Goal: Transaction & Acquisition: Purchase product/service

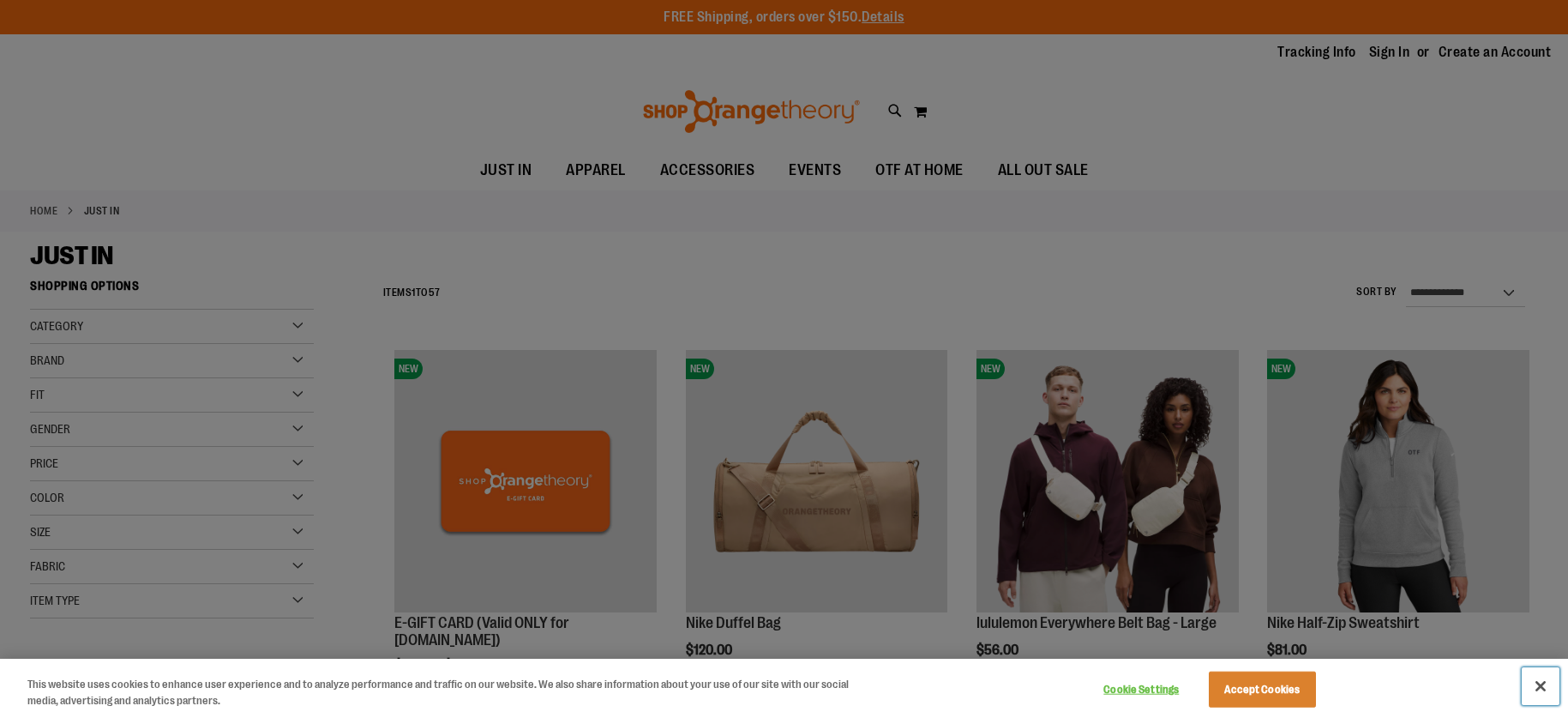
click at [1538, 686] on button "Close" at bounding box center [1540, 686] width 38 height 38
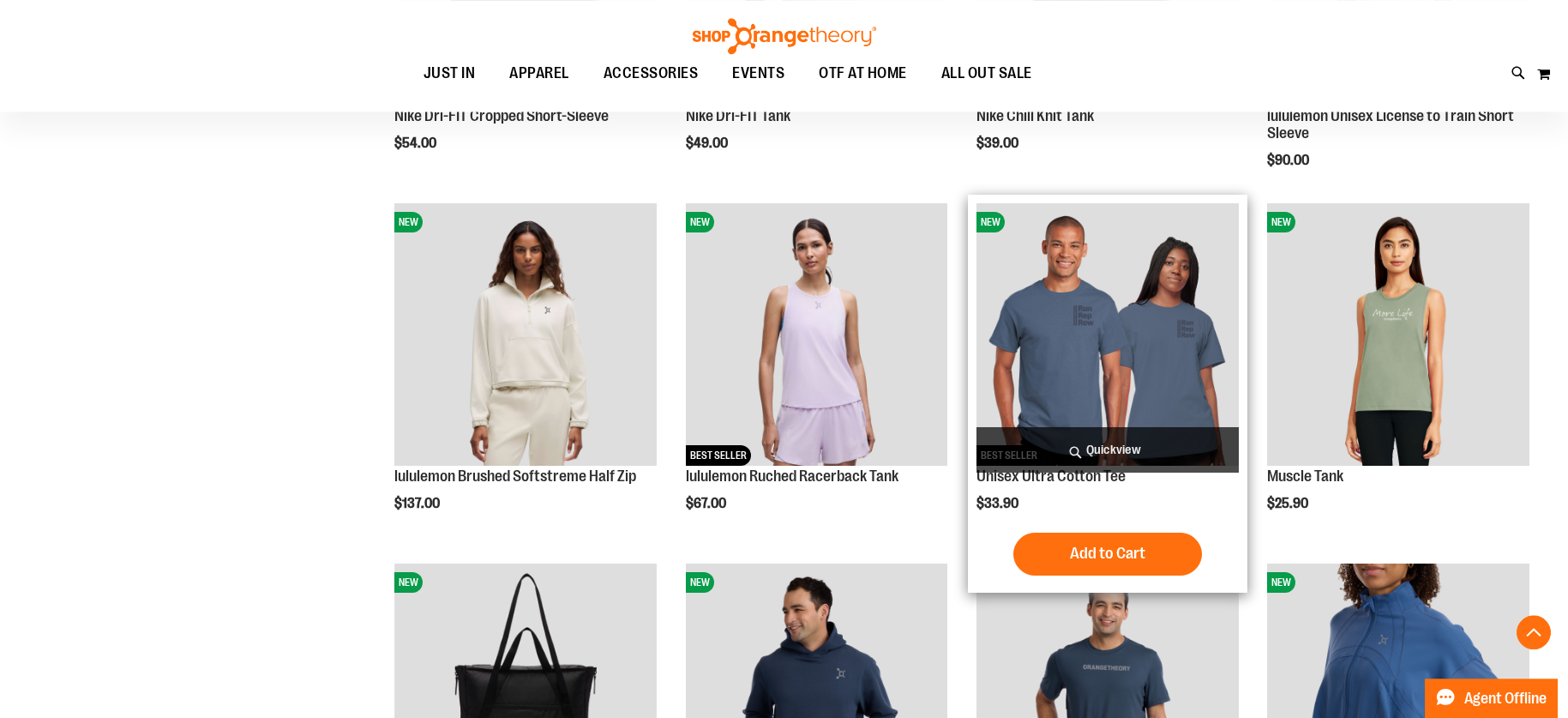
scroll to position [1223, 0]
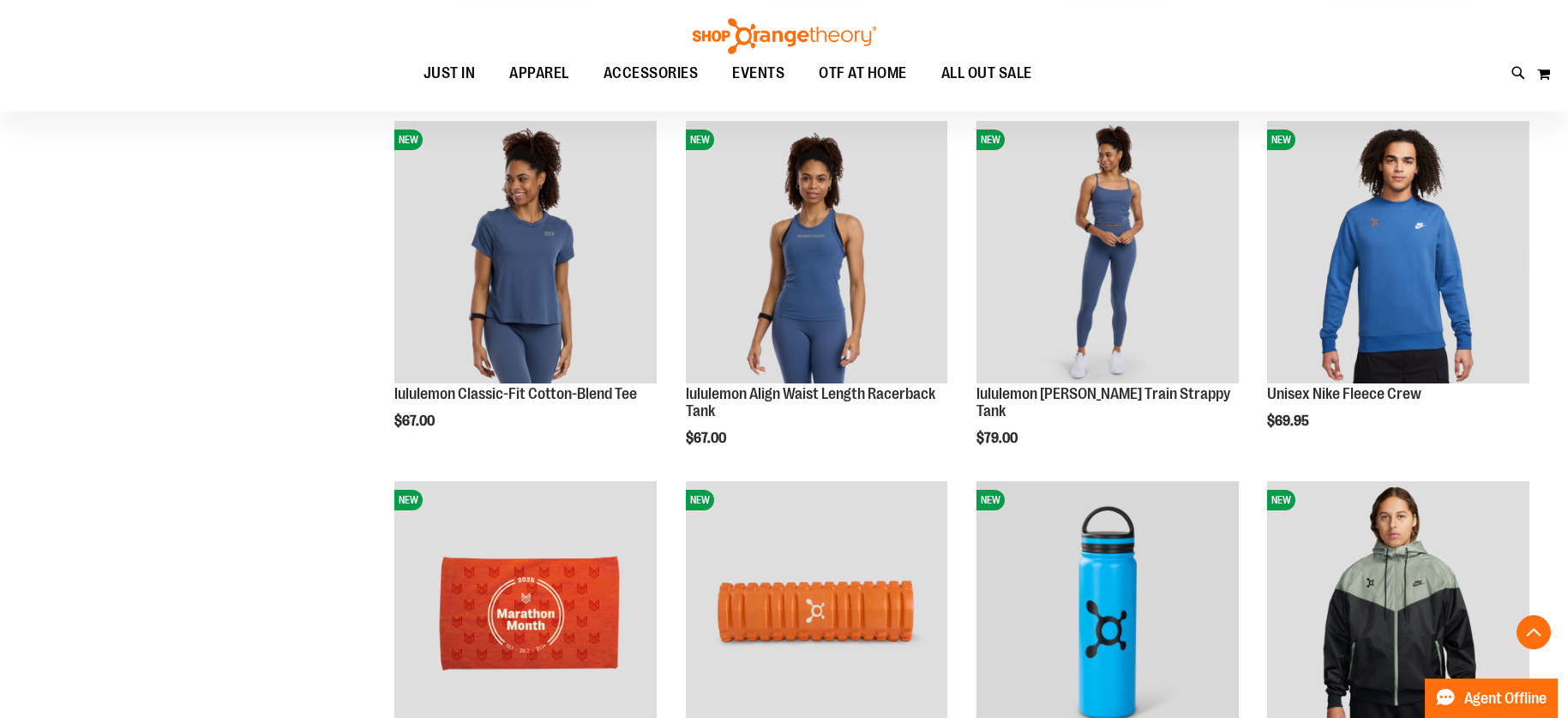
scroll to position [2098, 0]
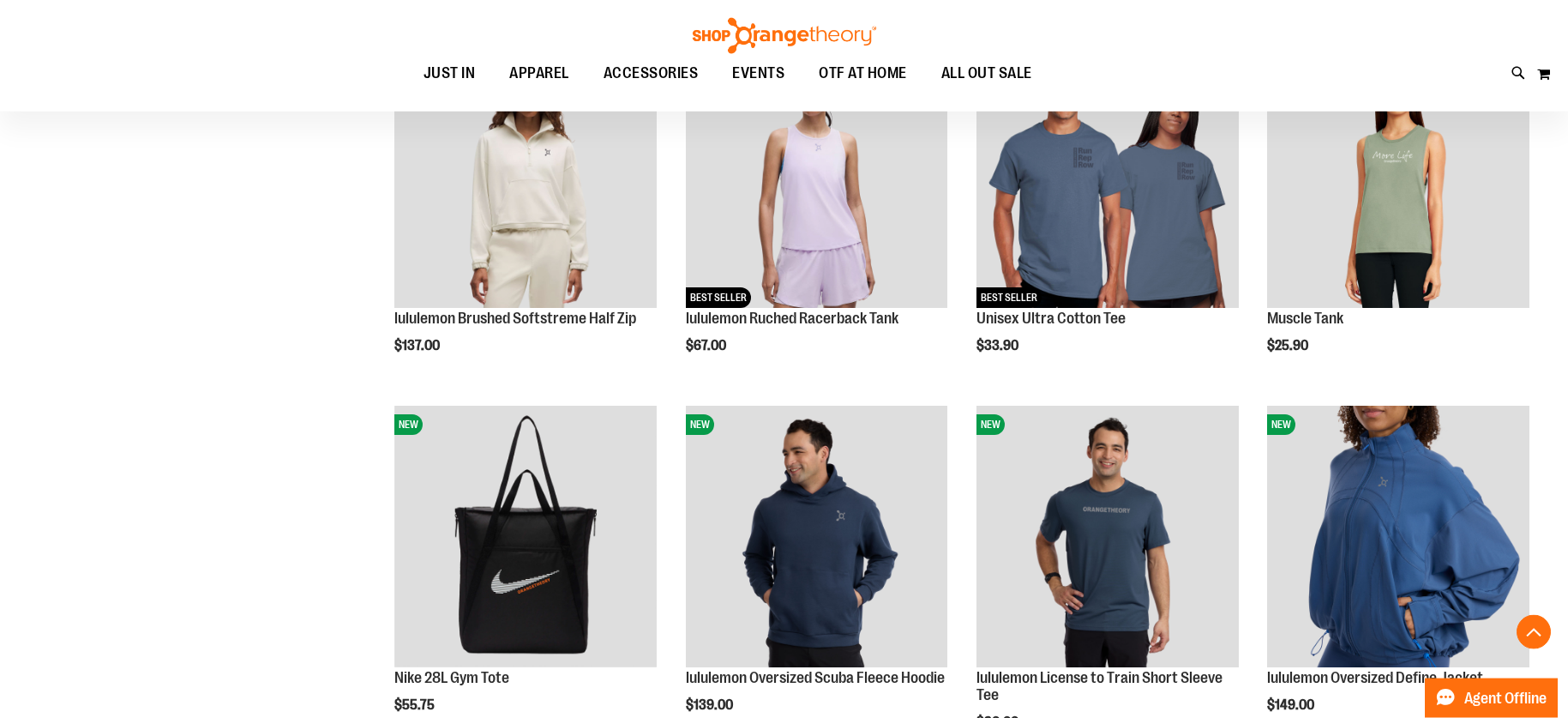
scroll to position [1311, 0]
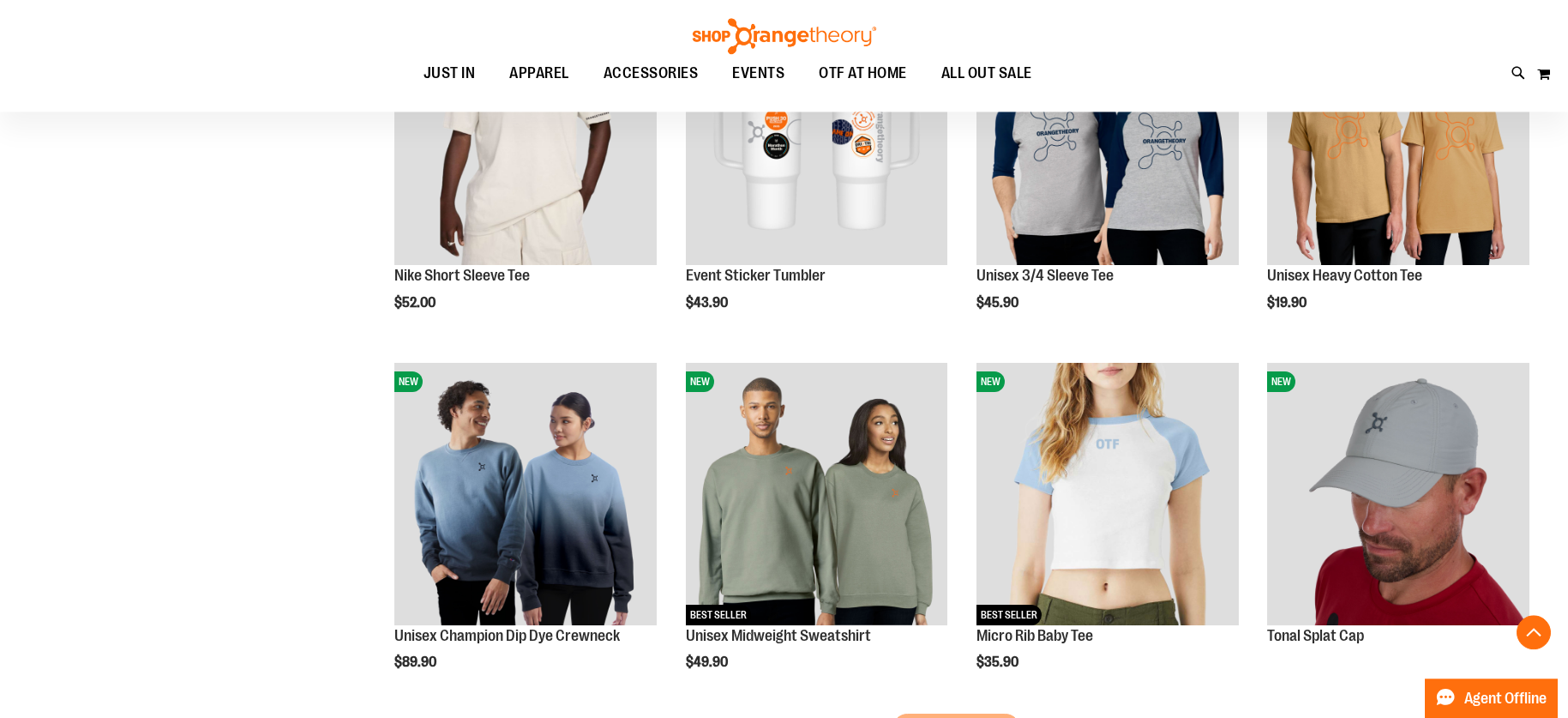
scroll to position [2972, 0]
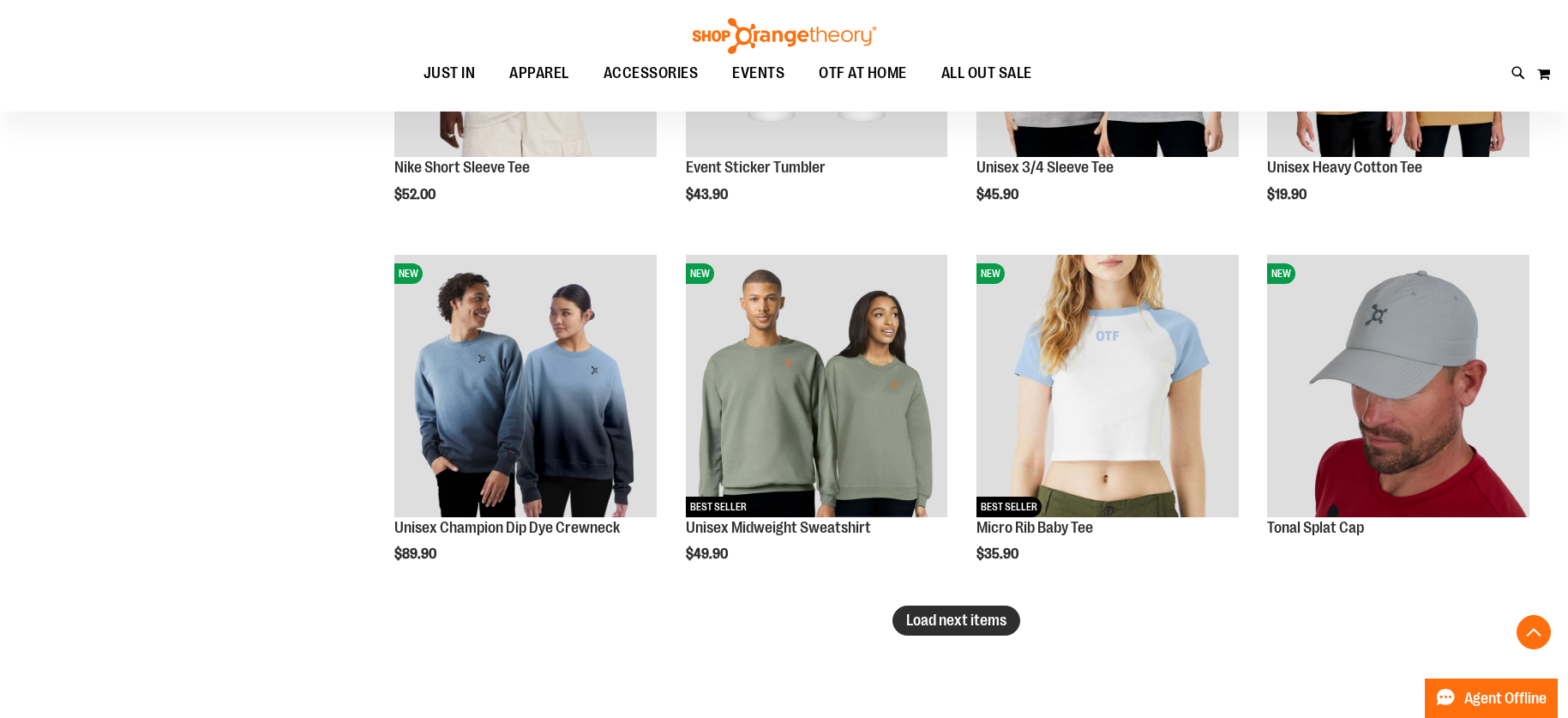
click at [934, 622] on span "Load next items" at bounding box center [956, 620] width 100 height 17
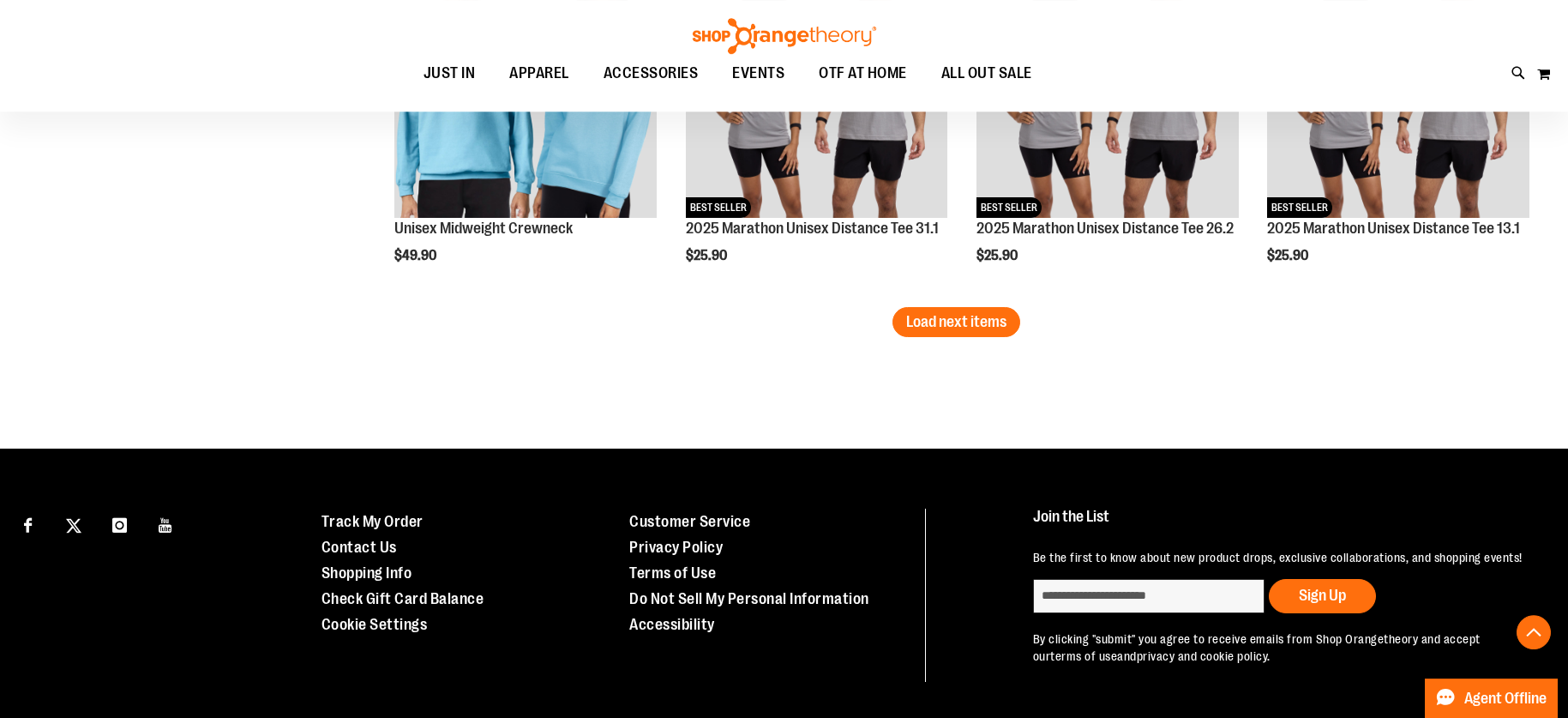
scroll to position [4372, 0]
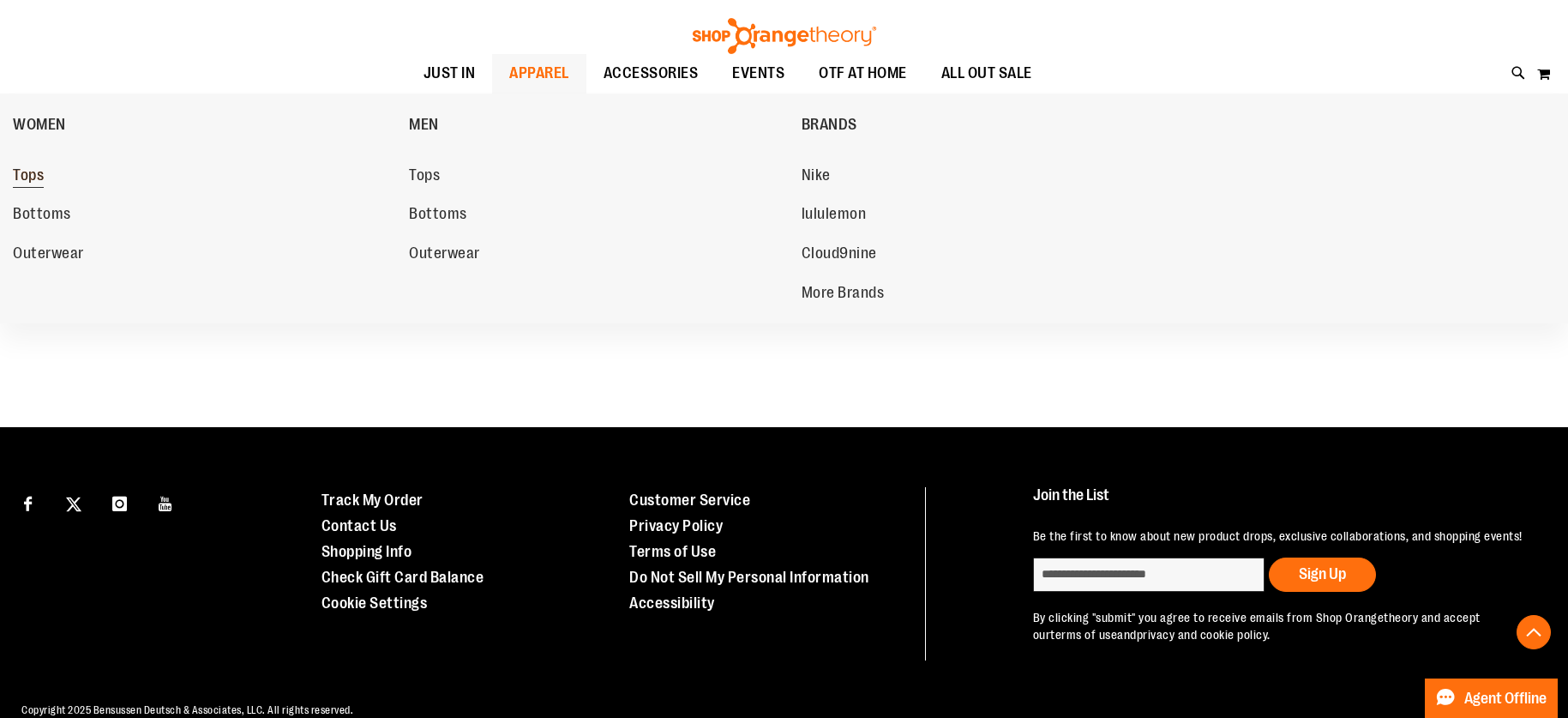
click at [37, 178] on span "Tops" at bounding box center [28, 177] width 31 height 22
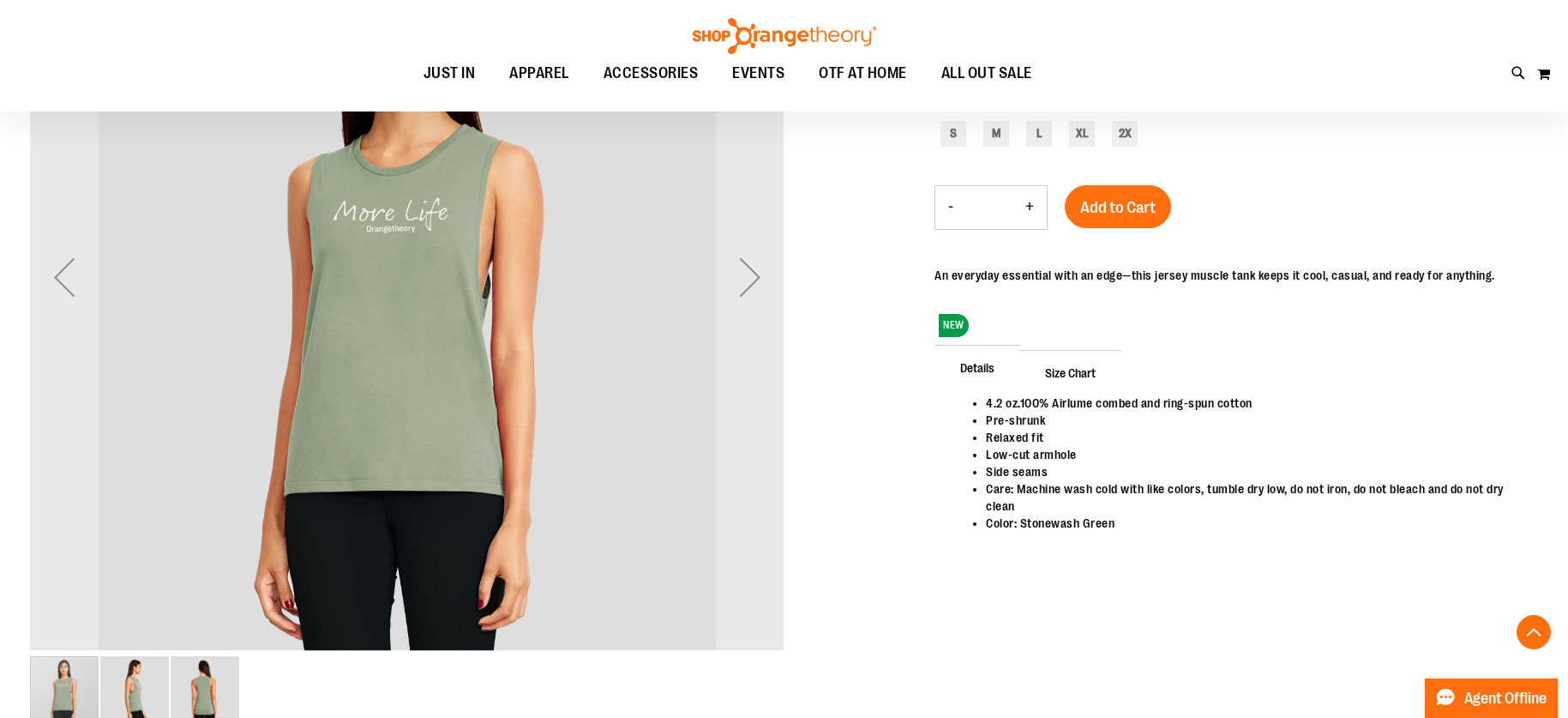
scroll to position [262, 0]
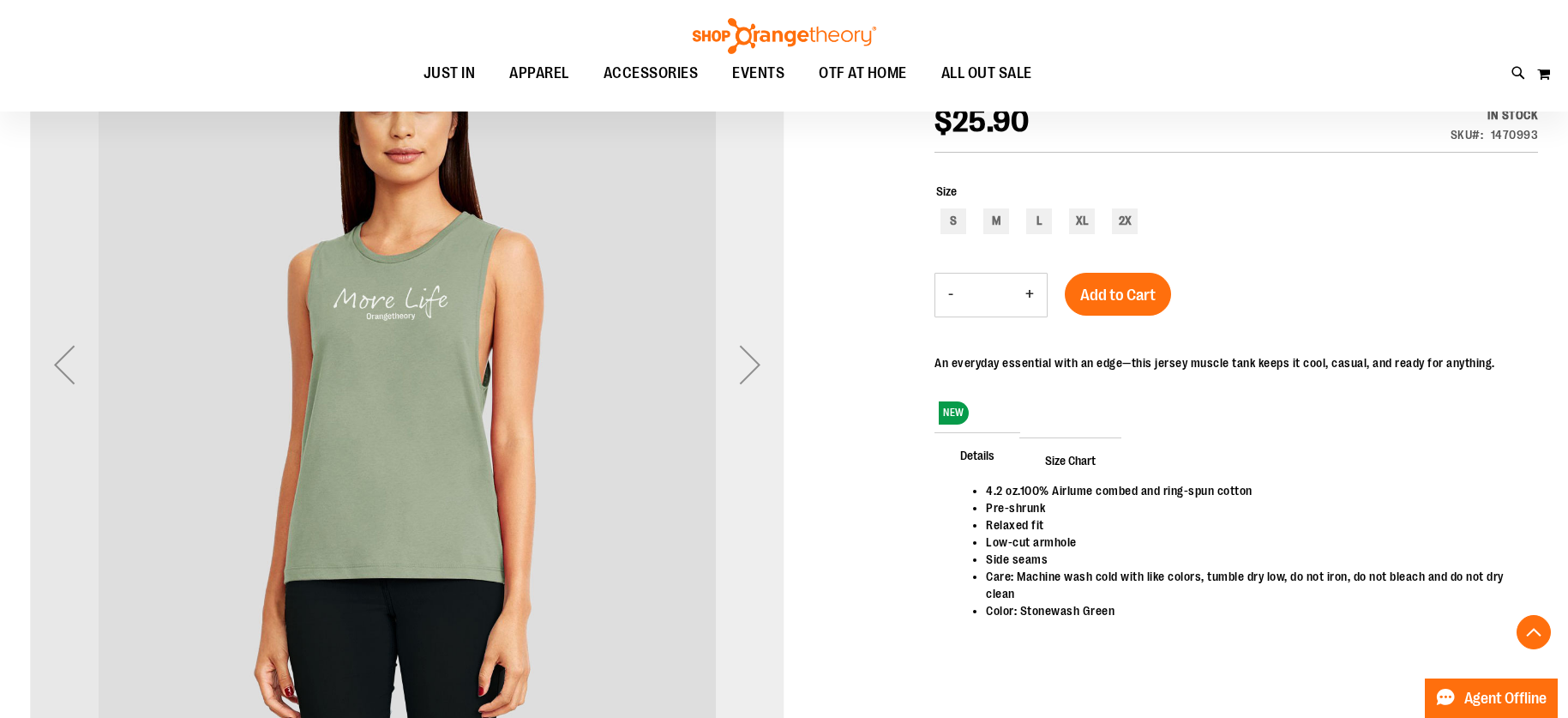
click at [754, 369] on div "Next" at bounding box center [750, 364] width 69 height 69
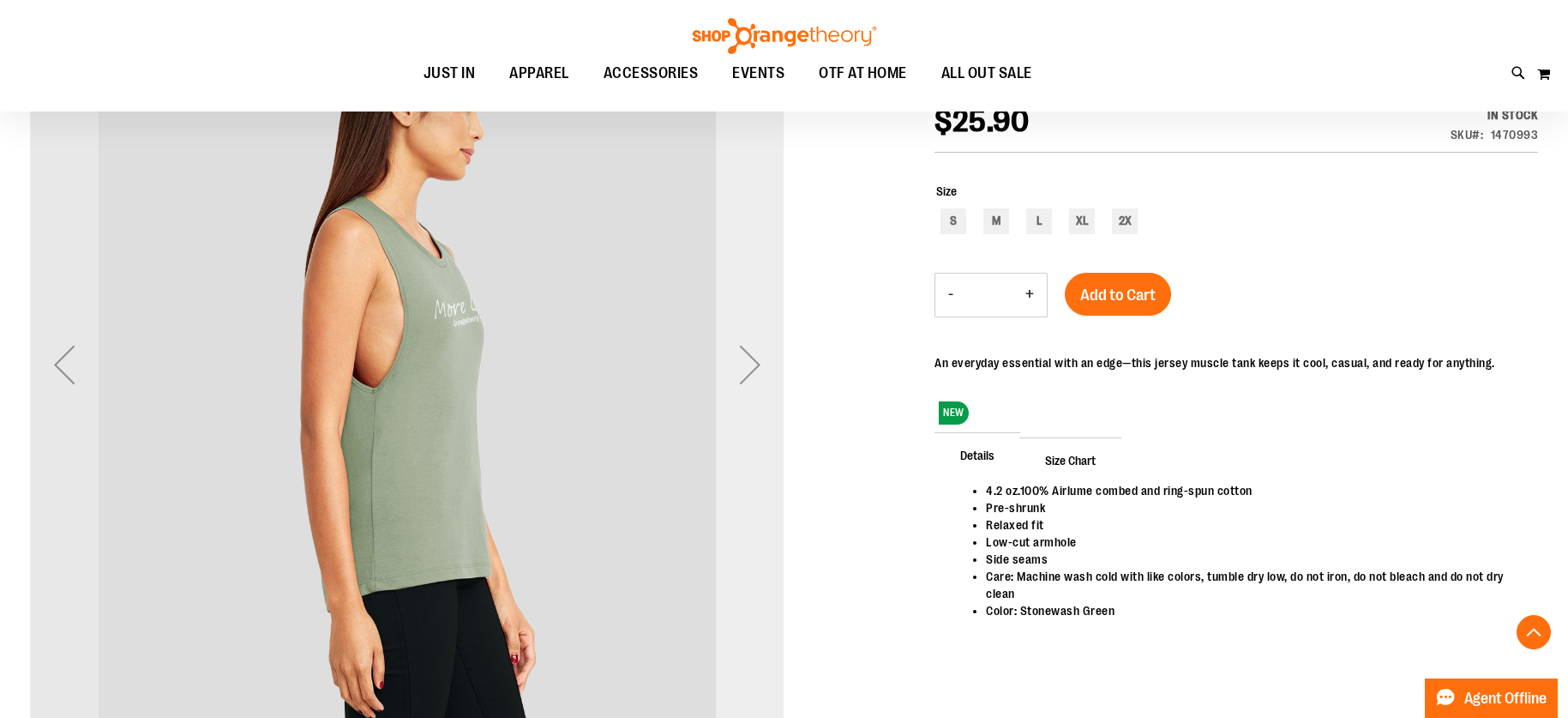
click at [754, 369] on div "Next" at bounding box center [750, 364] width 69 height 69
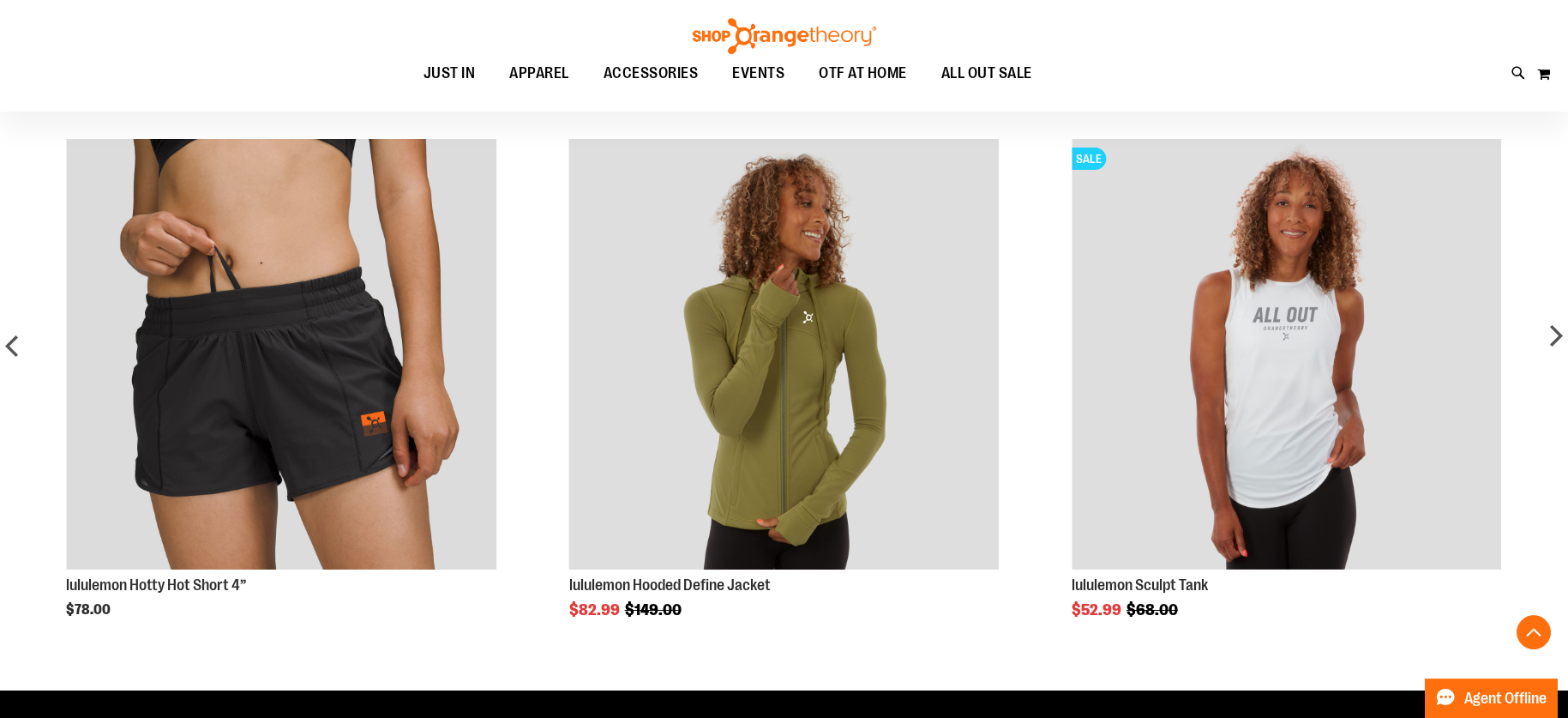
scroll to position [1006, 0]
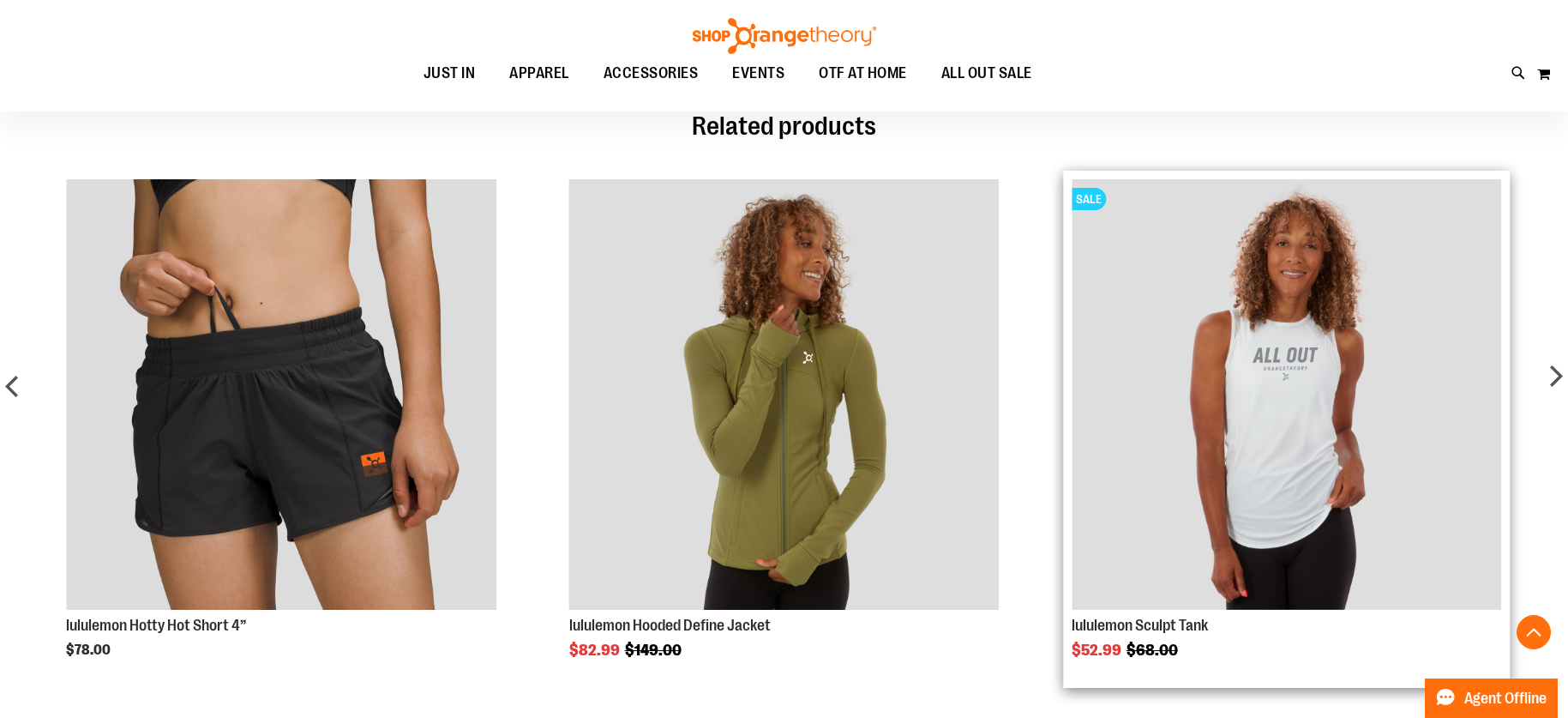
click at [1295, 388] on img "Product Page Link" at bounding box center [1286, 393] width 430 height 430
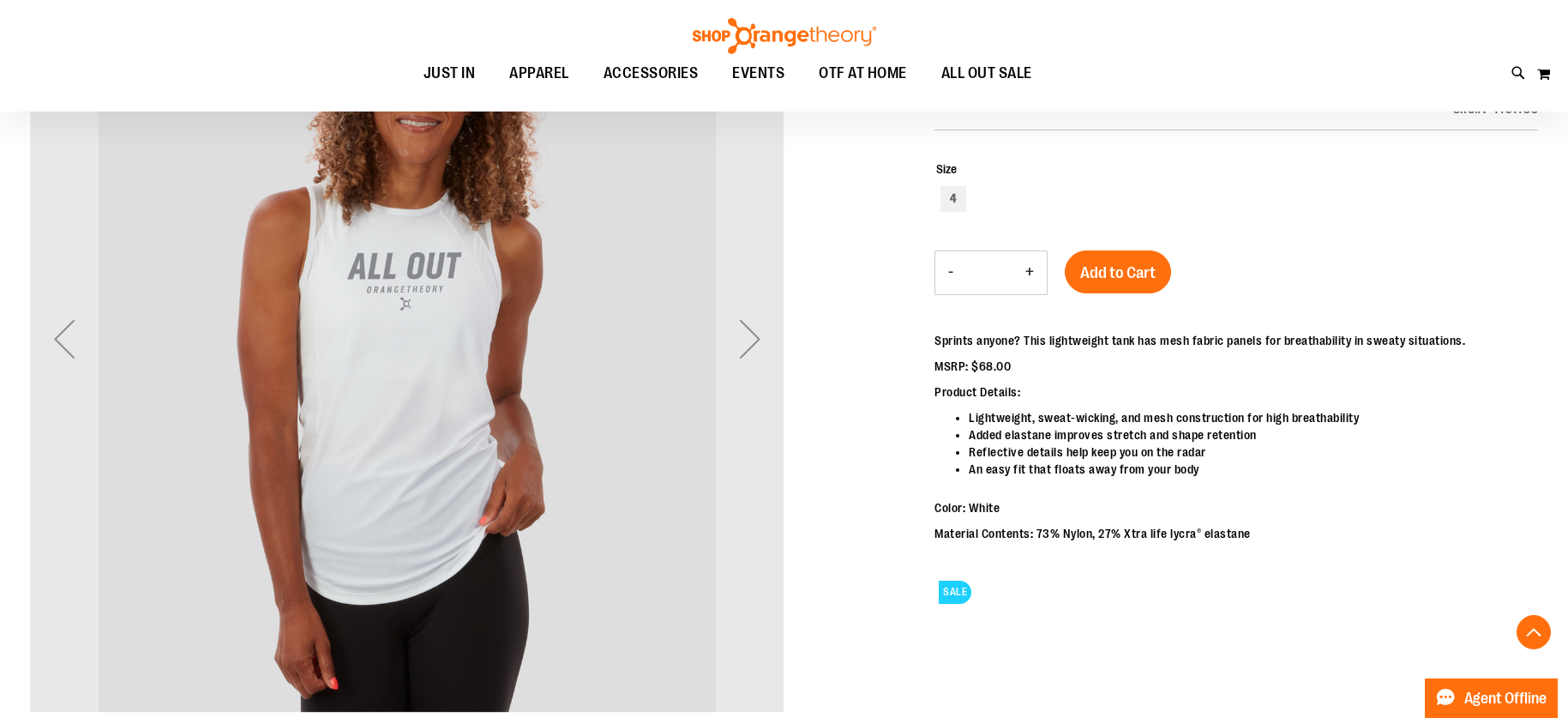
scroll to position [349, 0]
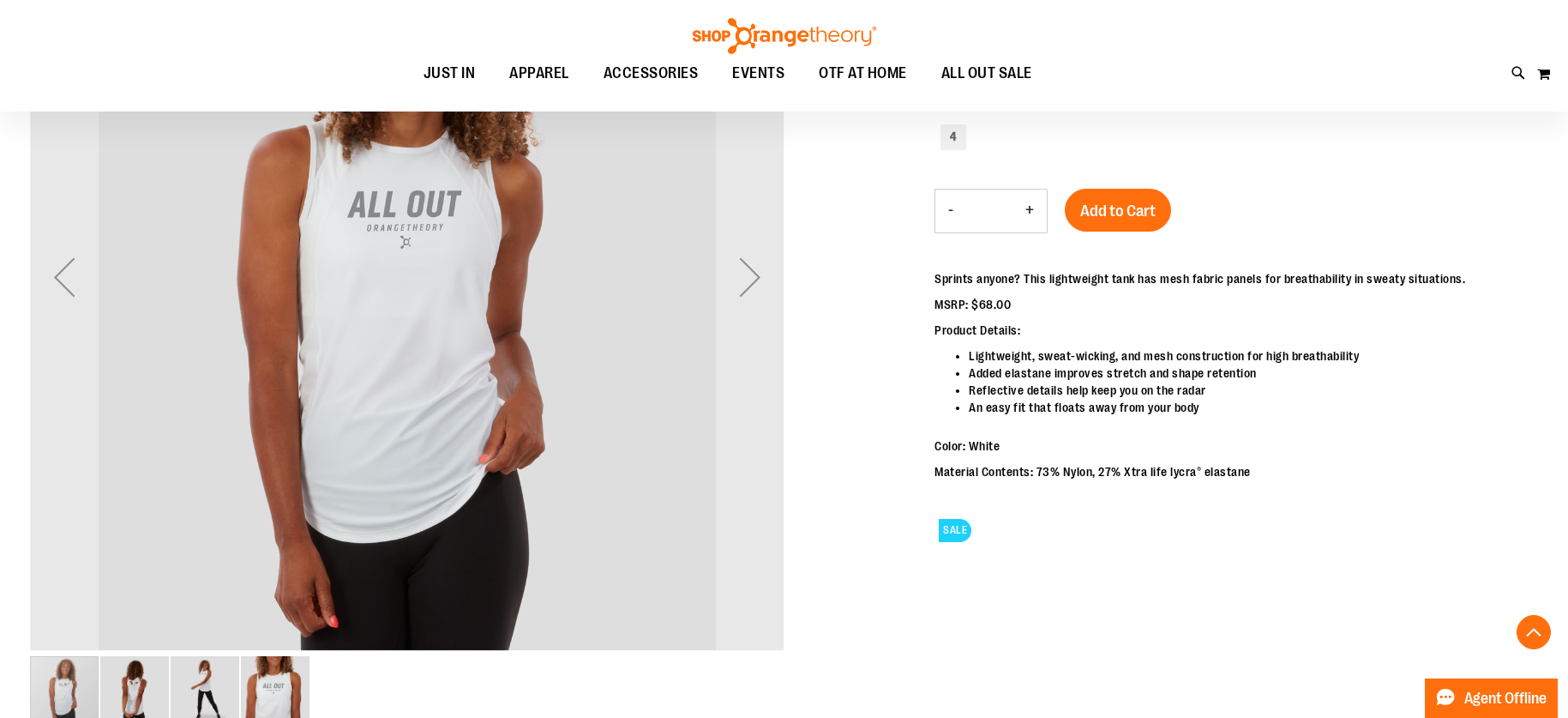
click at [133, 685] on img "image 2 of 4" at bounding box center [134, 690] width 69 height 69
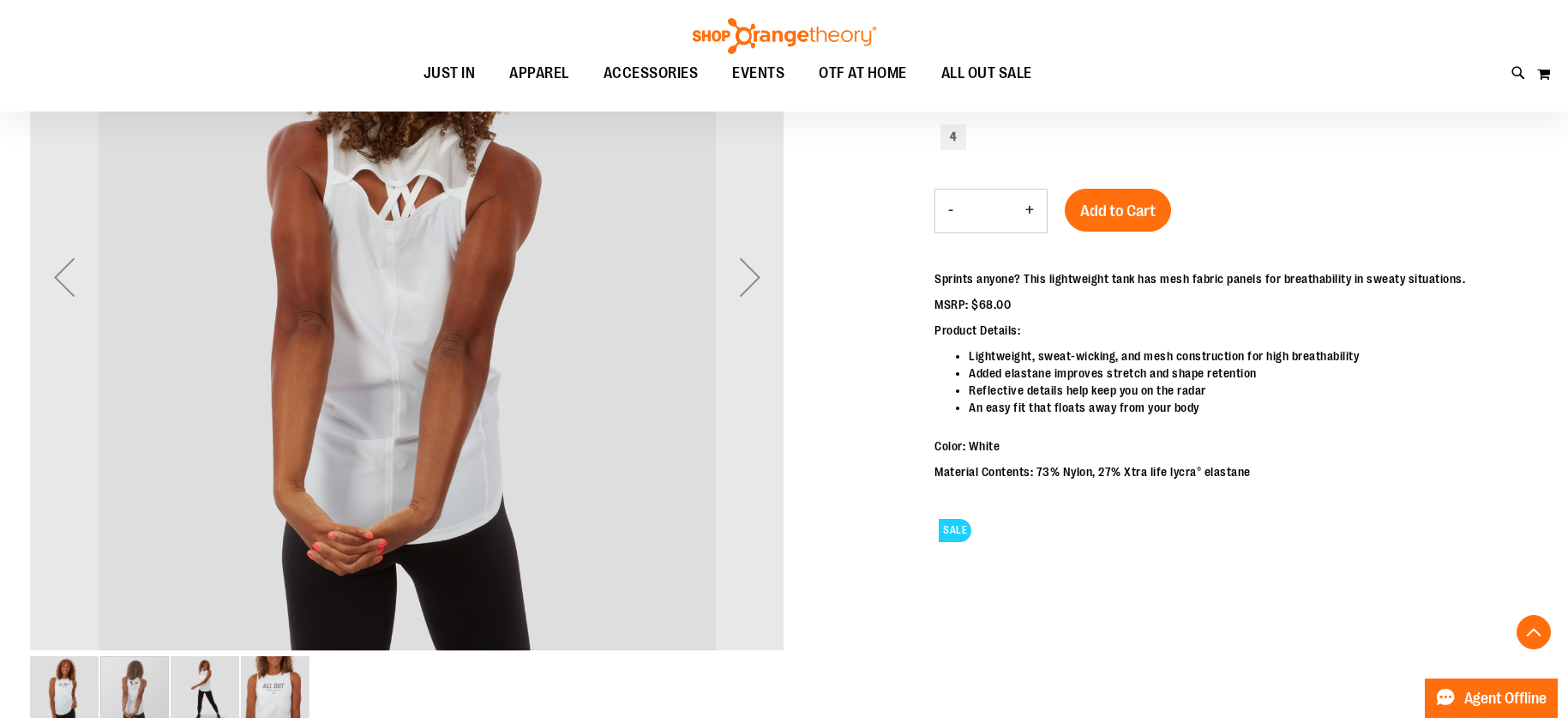
click at [216, 676] on img "image 3 of 4" at bounding box center [205, 690] width 69 height 69
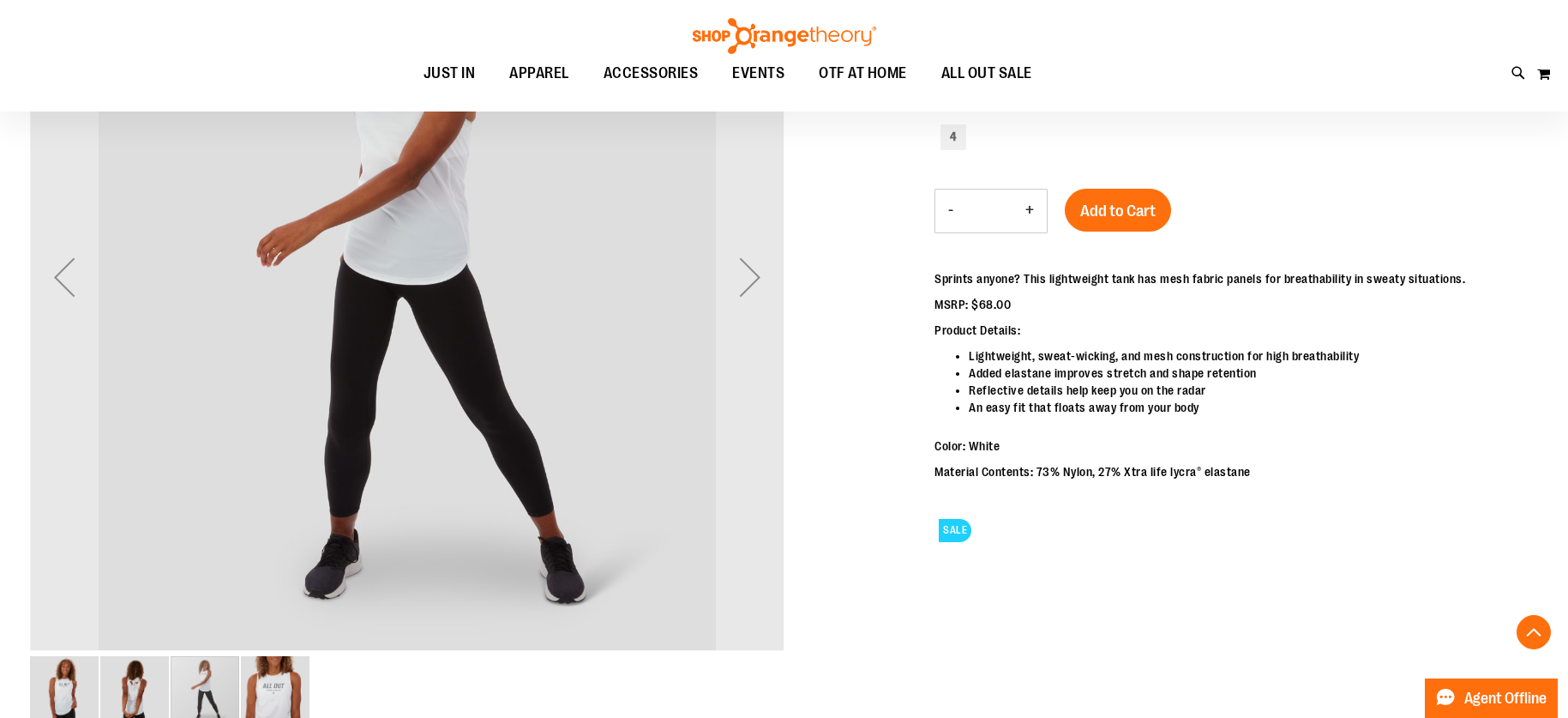
click at [274, 680] on img "image 4 of 4" at bounding box center [275, 690] width 69 height 69
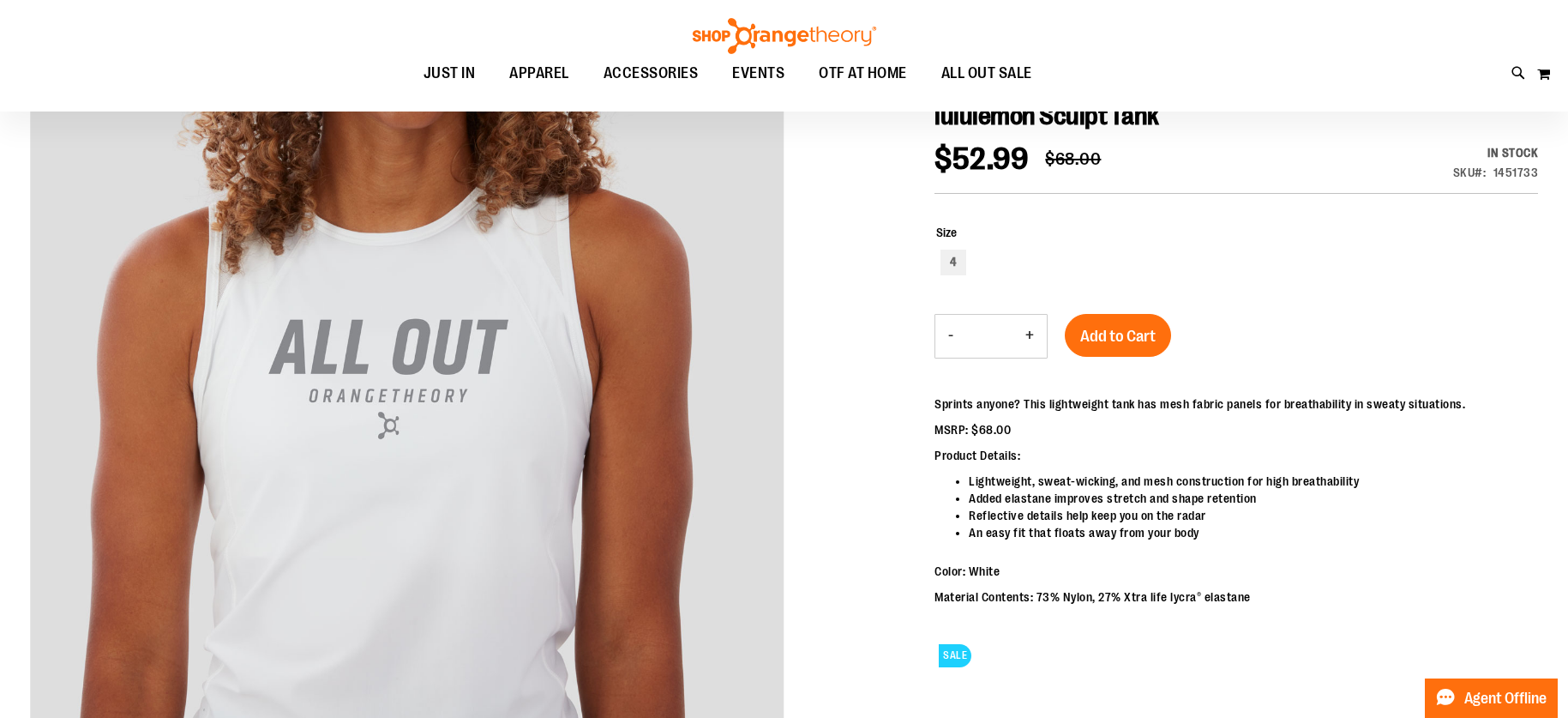
scroll to position [174, 0]
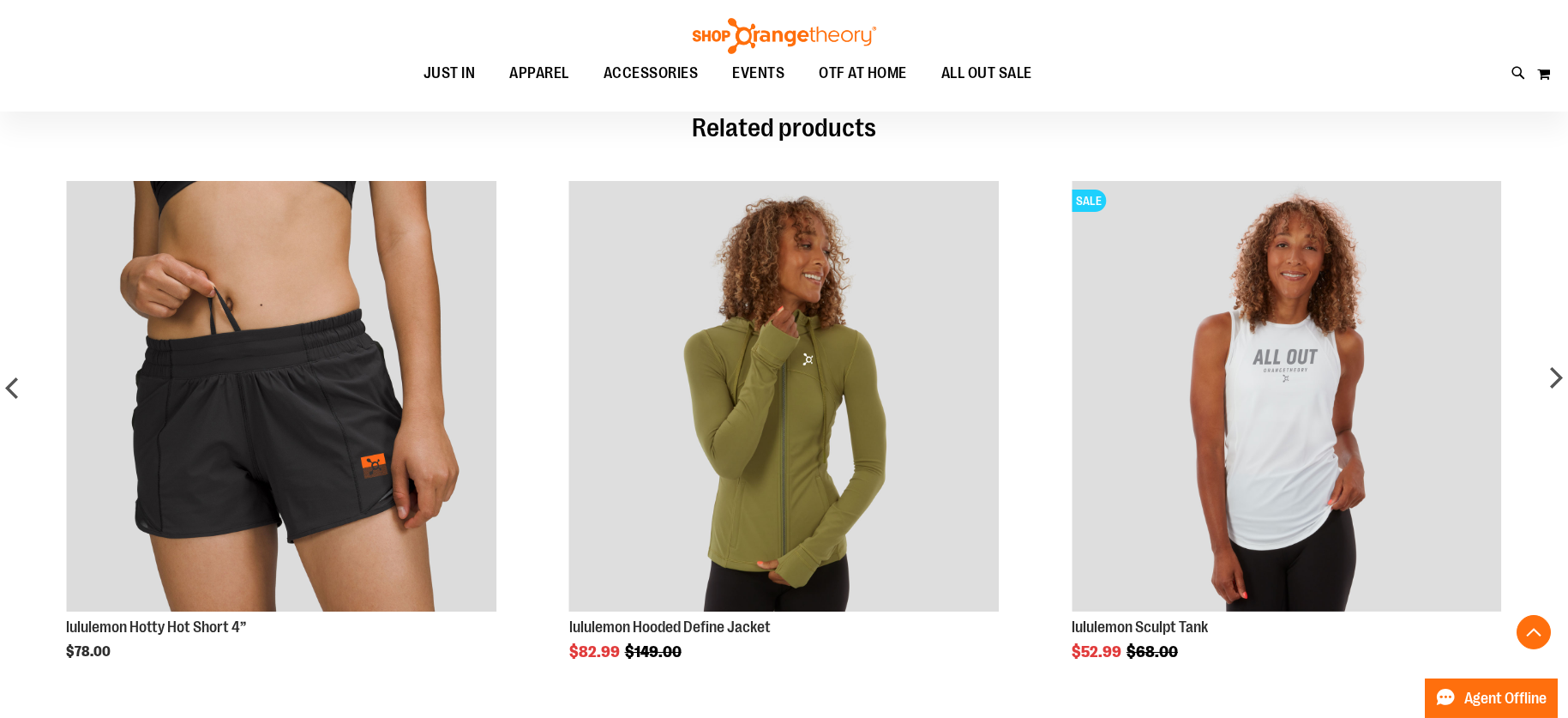
scroll to position [859, 0]
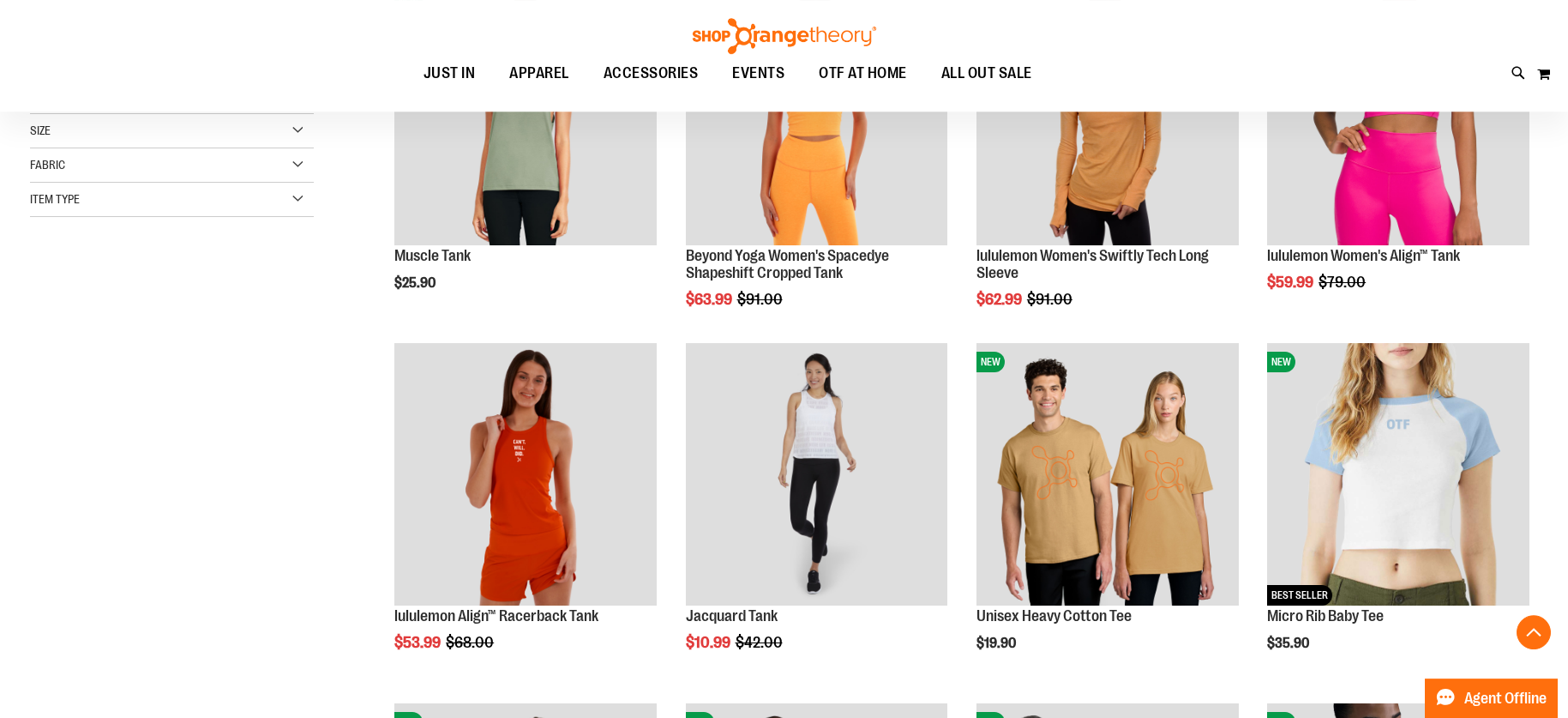
scroll to position [436, 0]
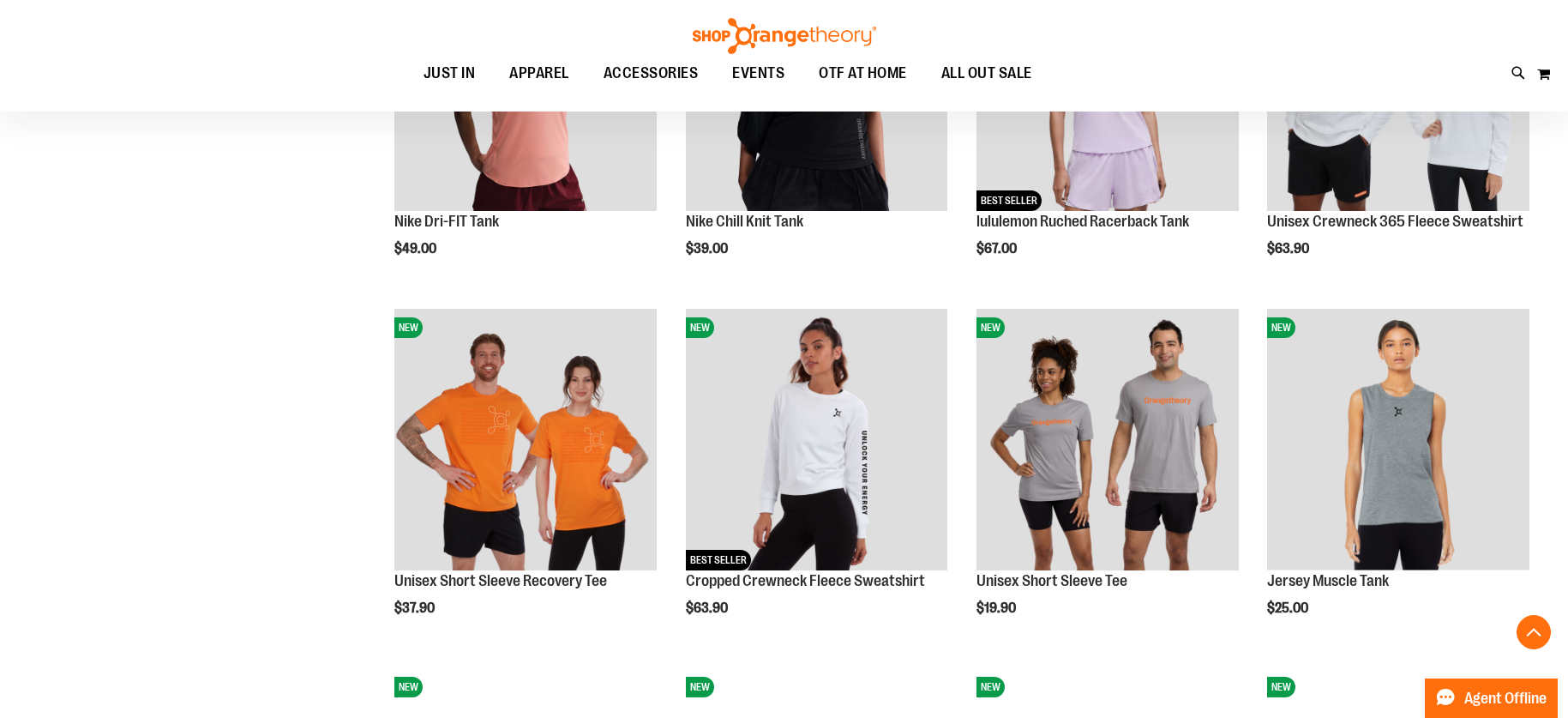
scroll to position [1486, 0]
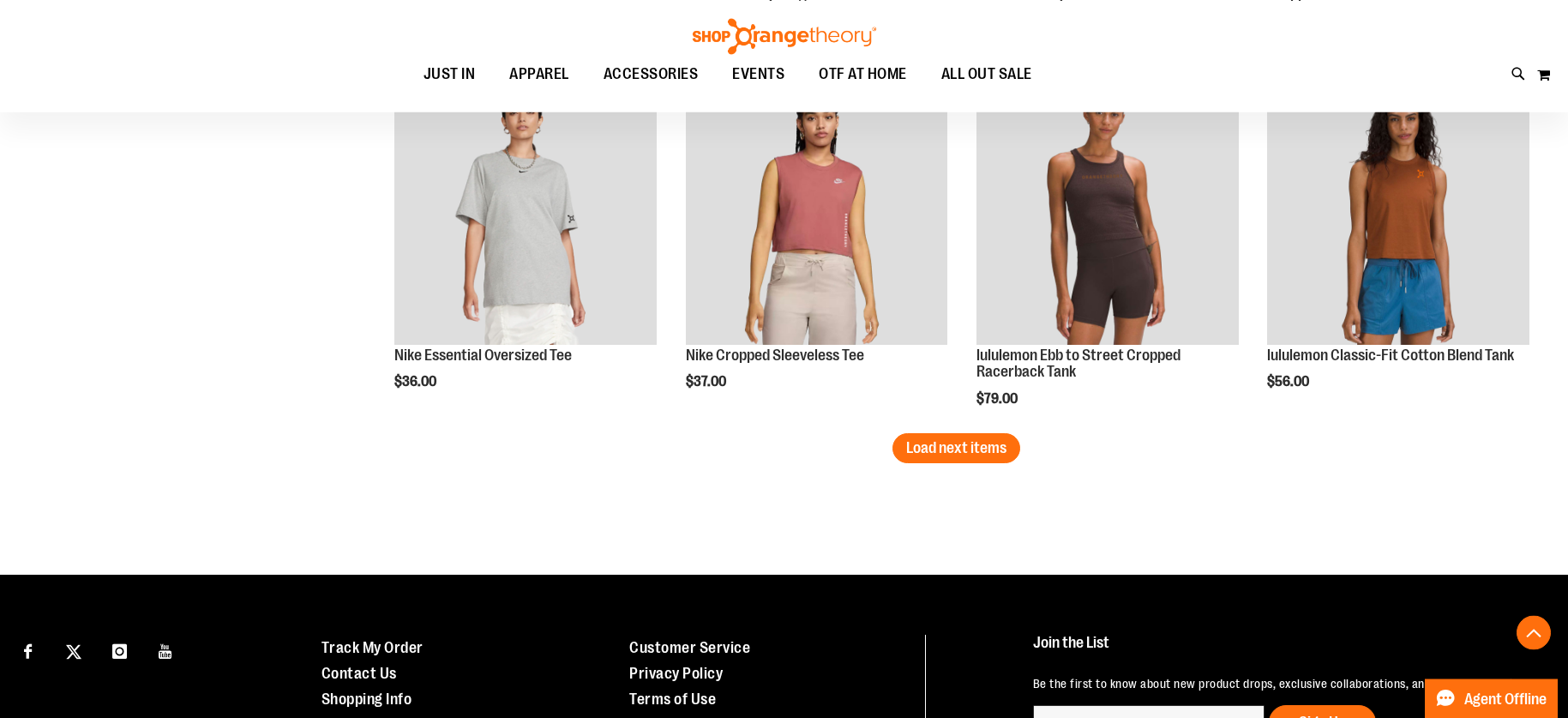
scroll to position [3148, 0]
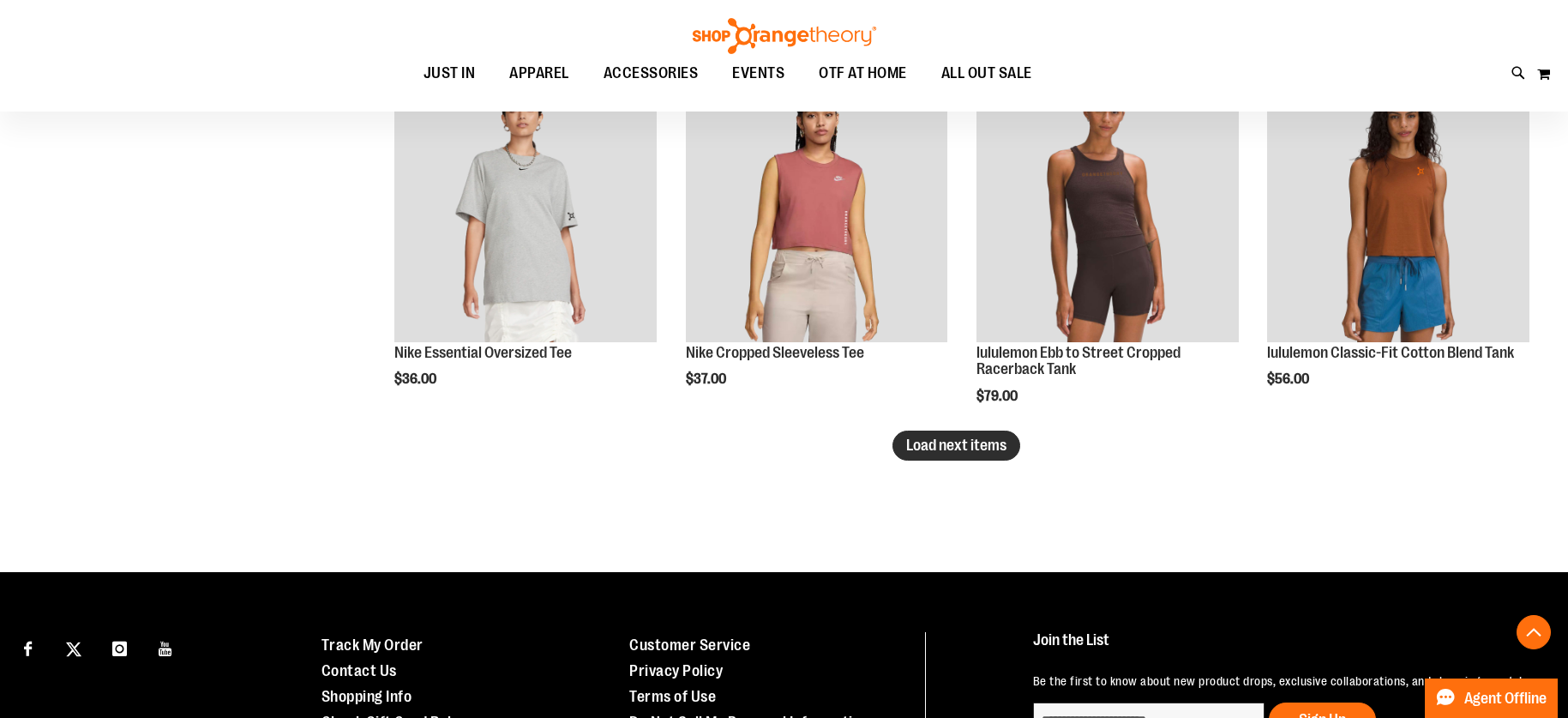
click at [929, 443] on span "Load next items" at bounding box center [956, 445] width 100 height 17
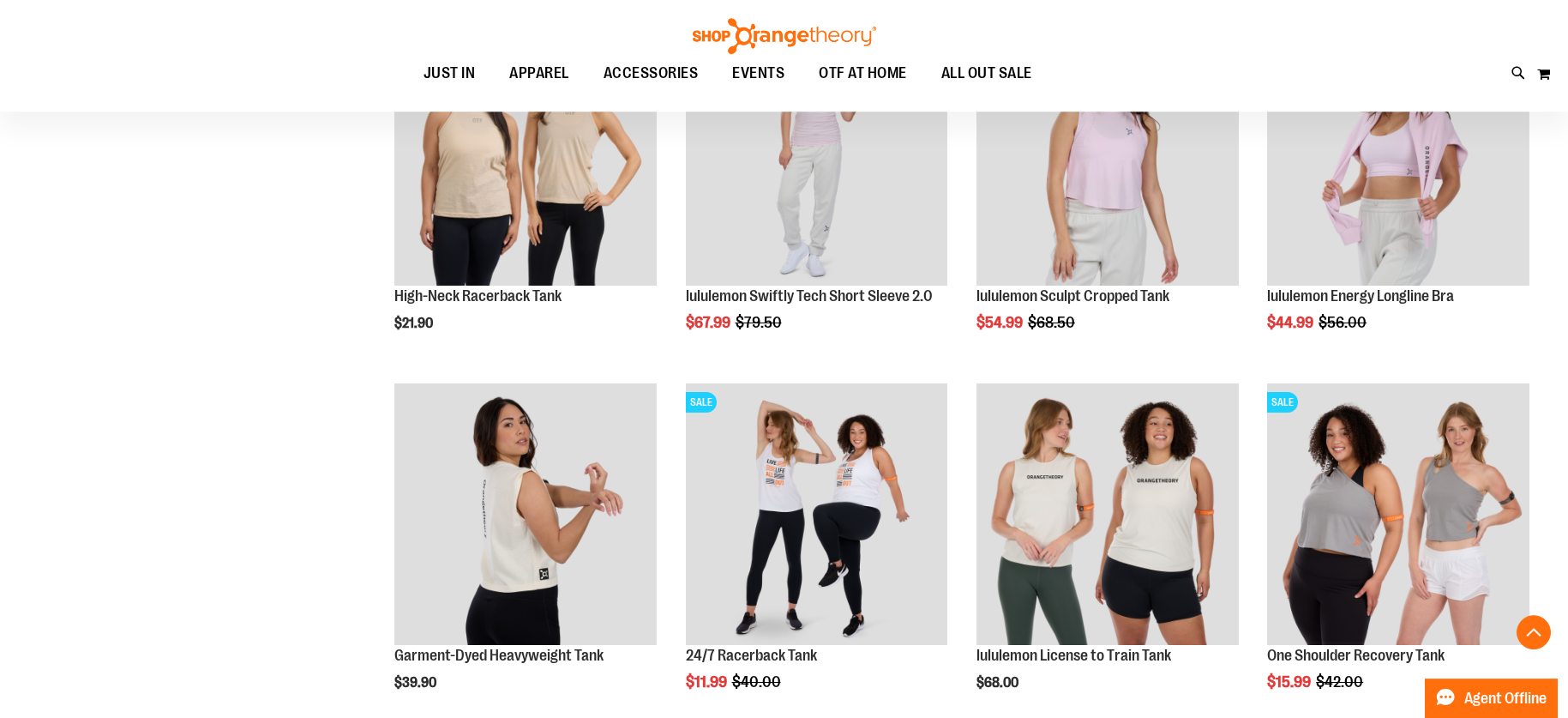
scroll to position [3935, 0]
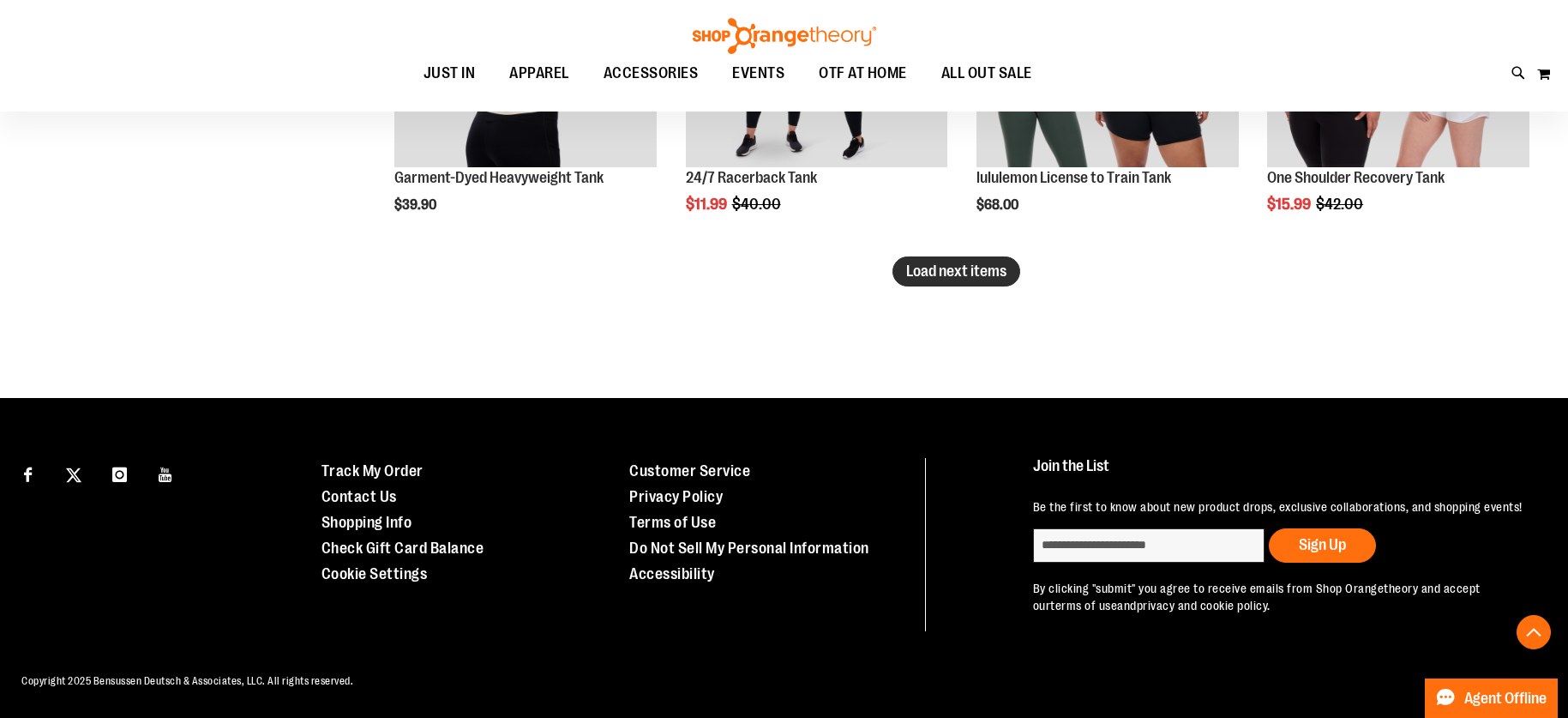
click at [996, 263] on span "Load next items" at bounding box center [956, 271] width 100 height 17
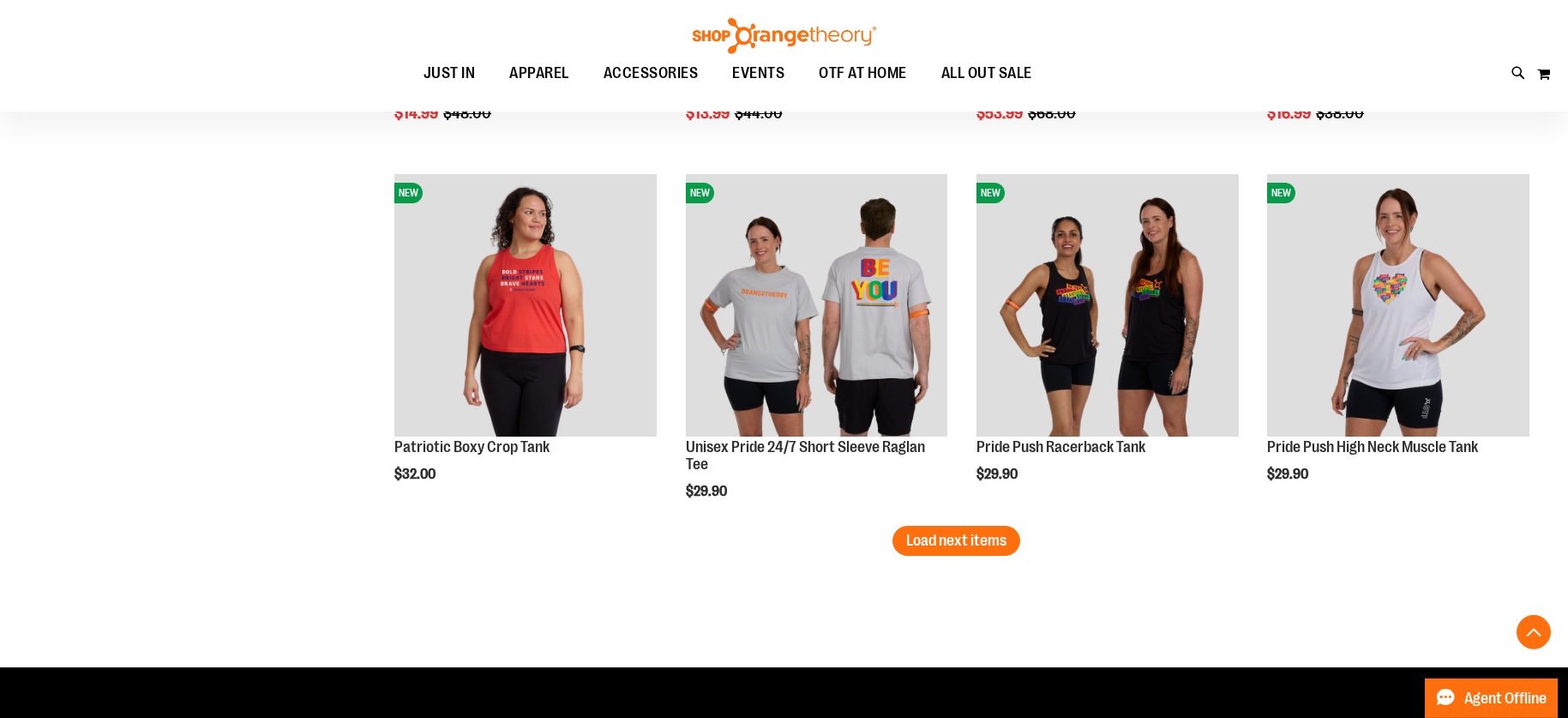
scroll to position [5350, 0]
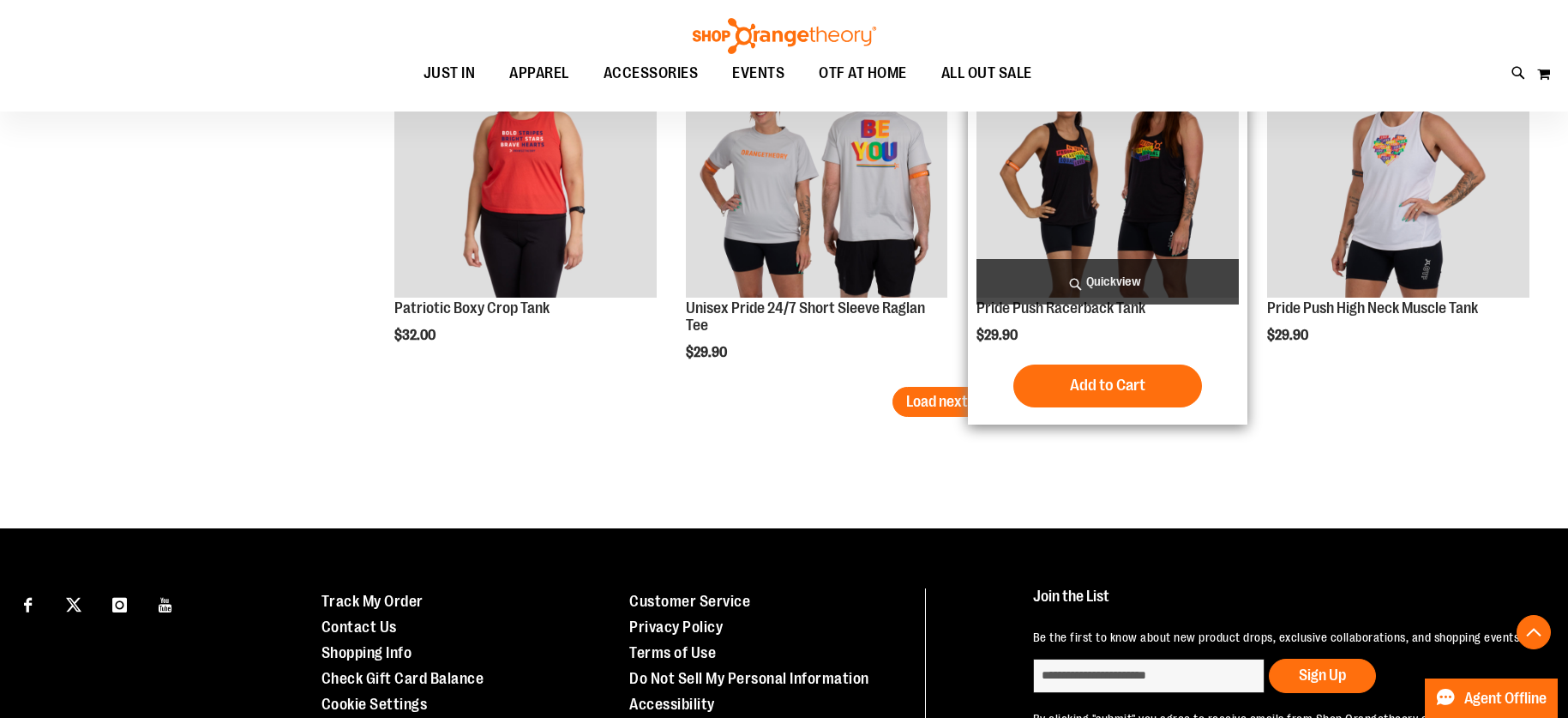
click at [969, 399] on div "NEW Pride Push Racerback Tank $29.90 Quickview Add to Cart" at bounding box center [1108, 225] width 279 height 398
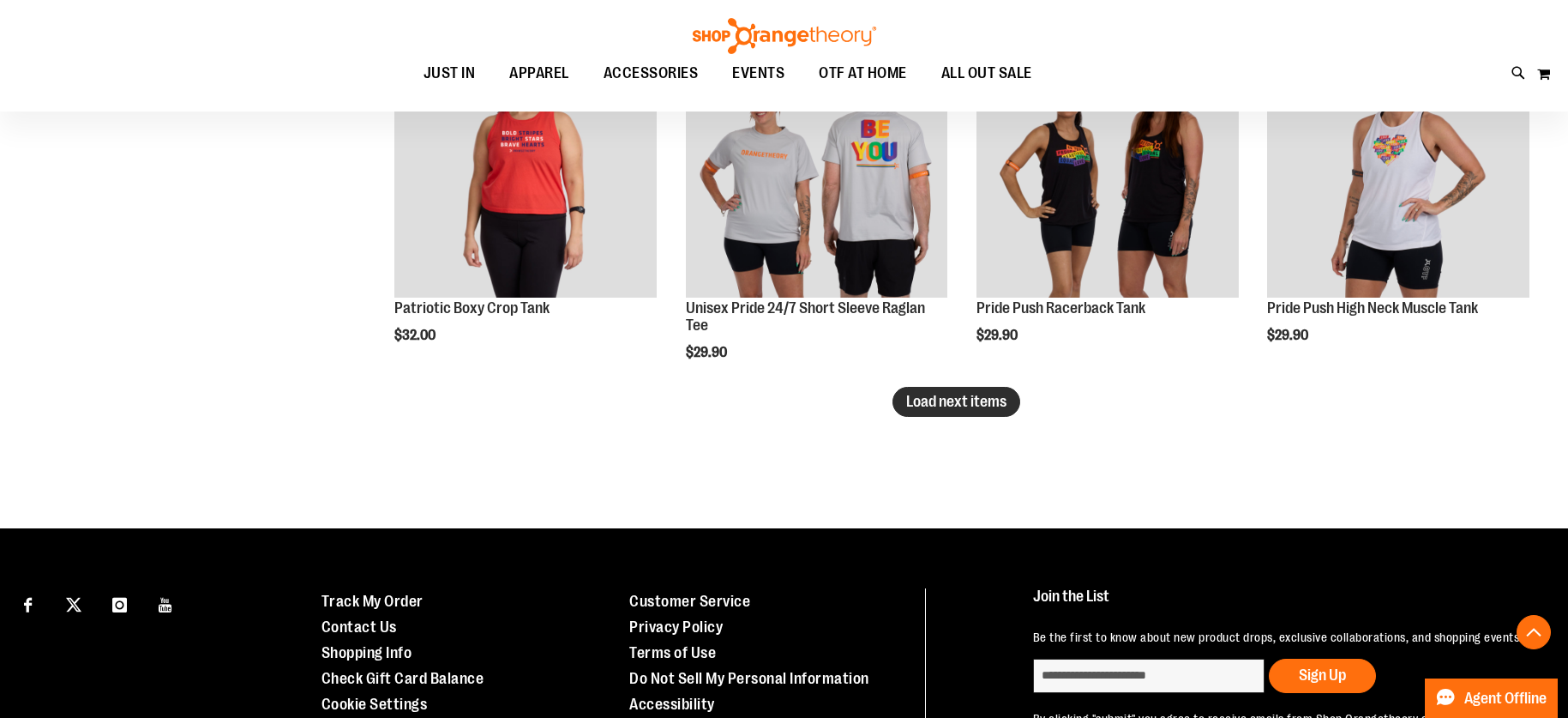
click at [907, 400] on span "Load next items" at bounding box center [956, 401] width 100 height 17
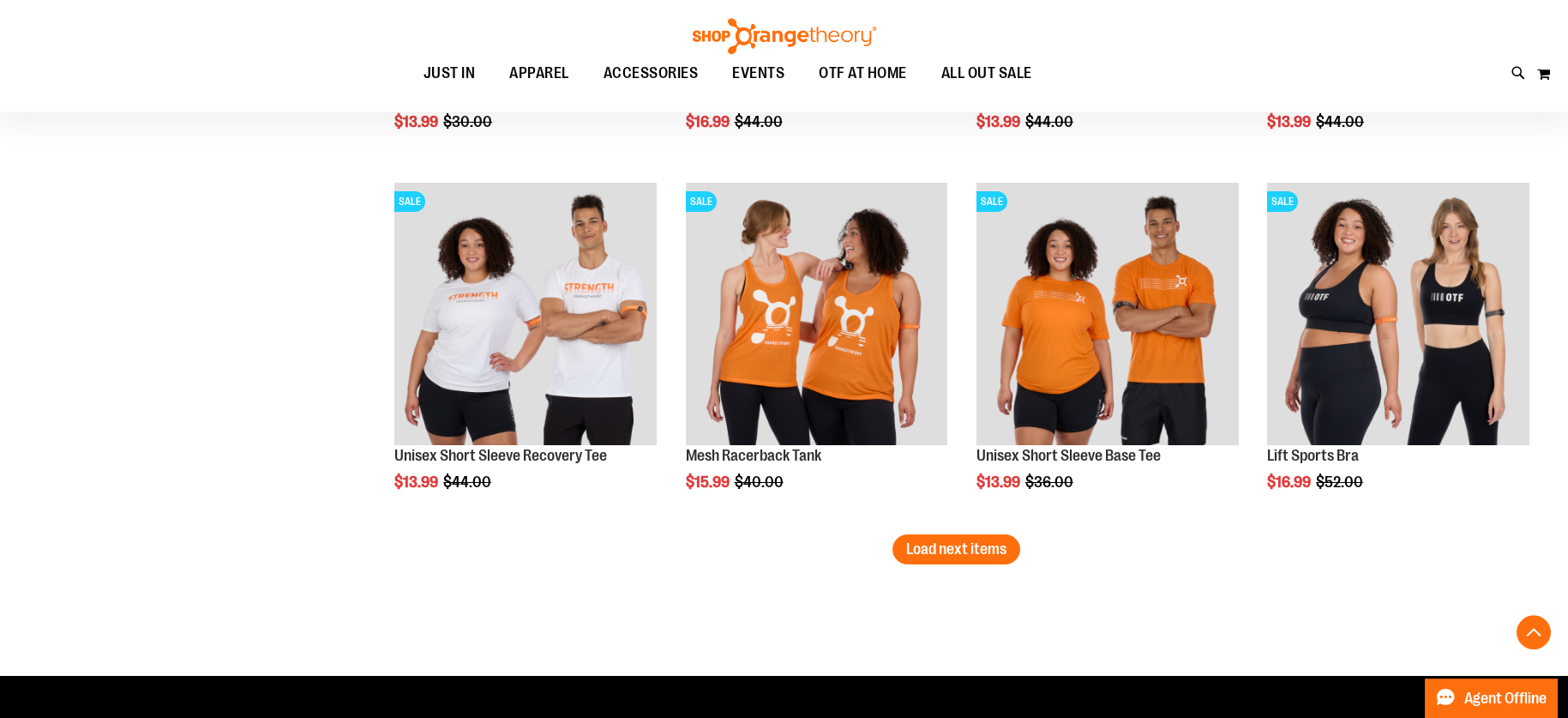
scroll to position [6312, 0]
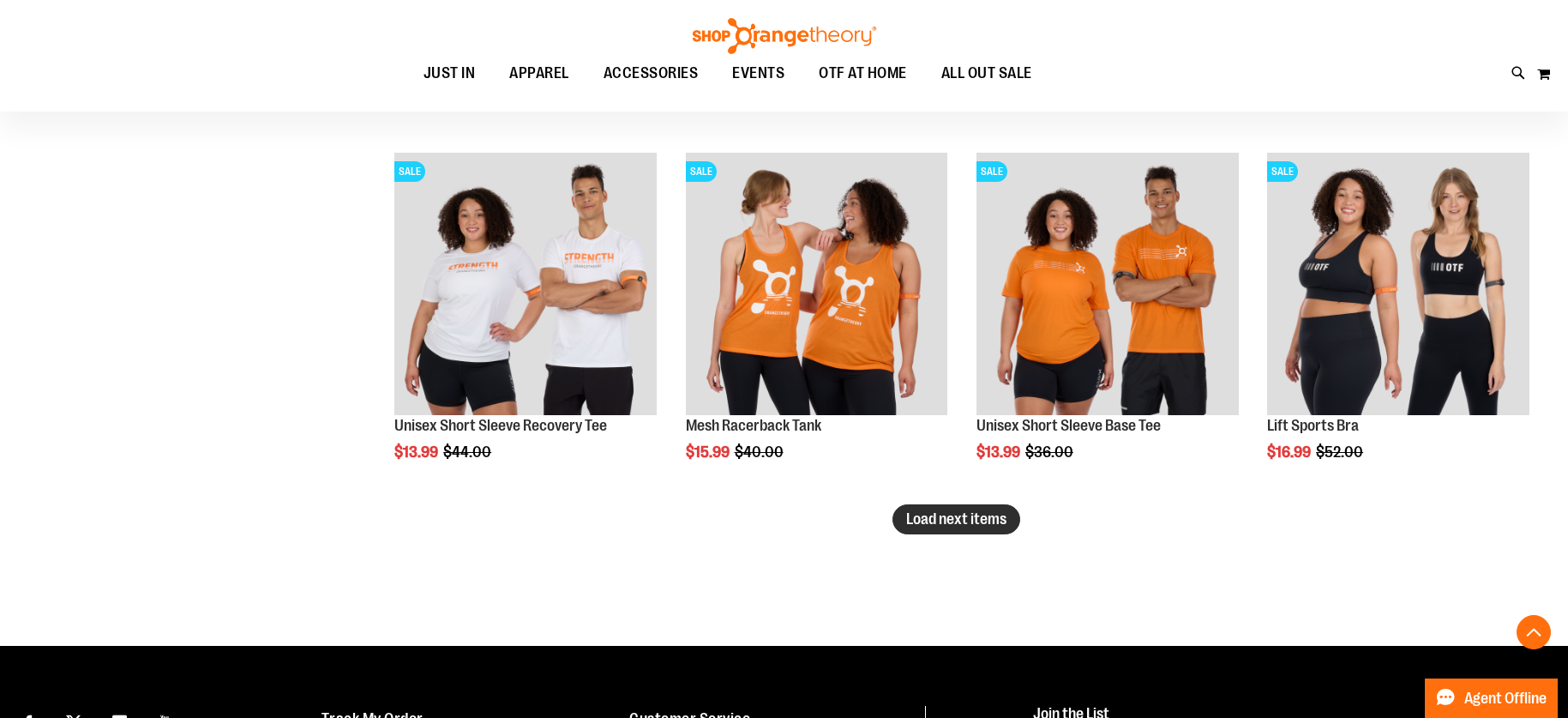
click at [986, 523] on span "Load next items" at bounding box center [956, 519] width 100 height 17
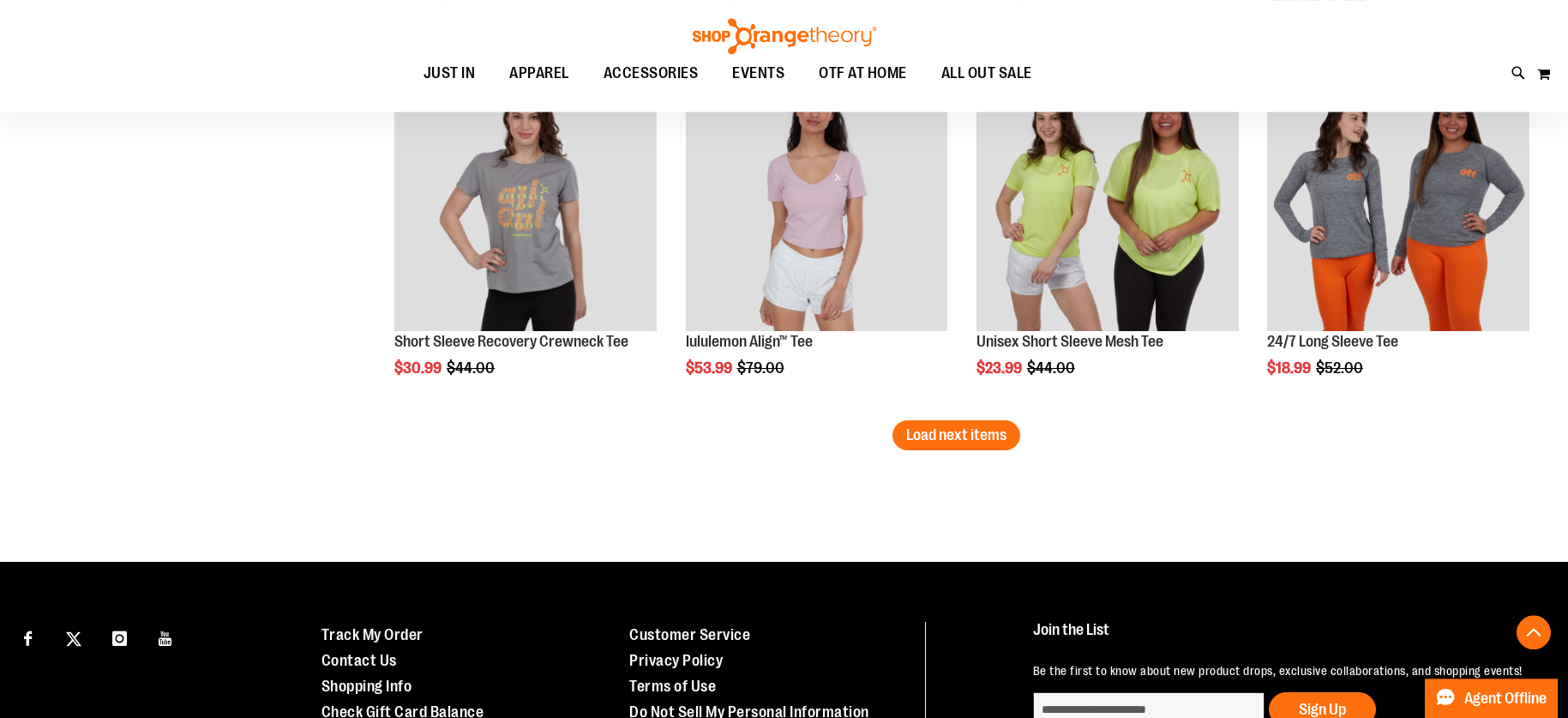
scroll to position [7537, 0]
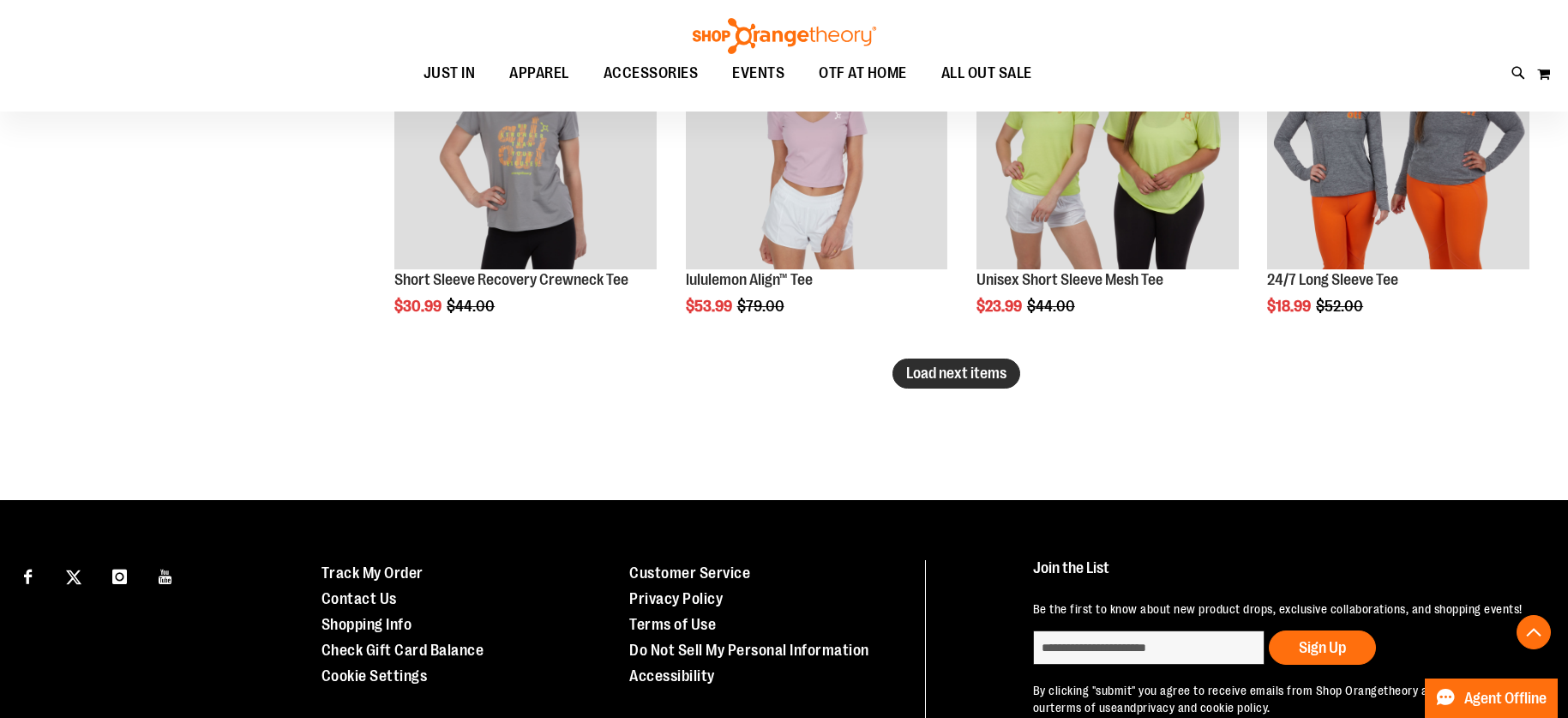
click at [963, 380] on span "Load next items" at bounding box center [956, 373] width 100 height 17
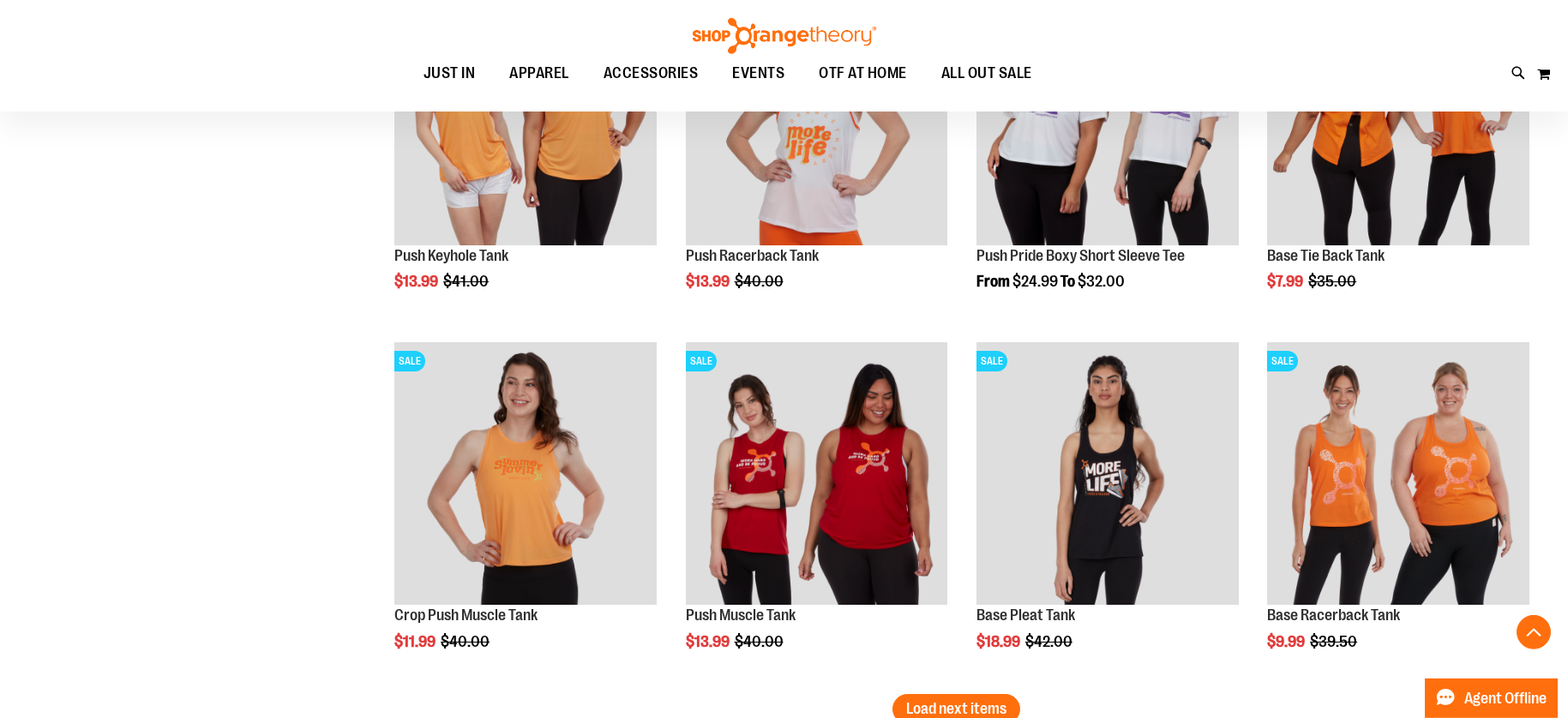
scroll to position [8324, 0]
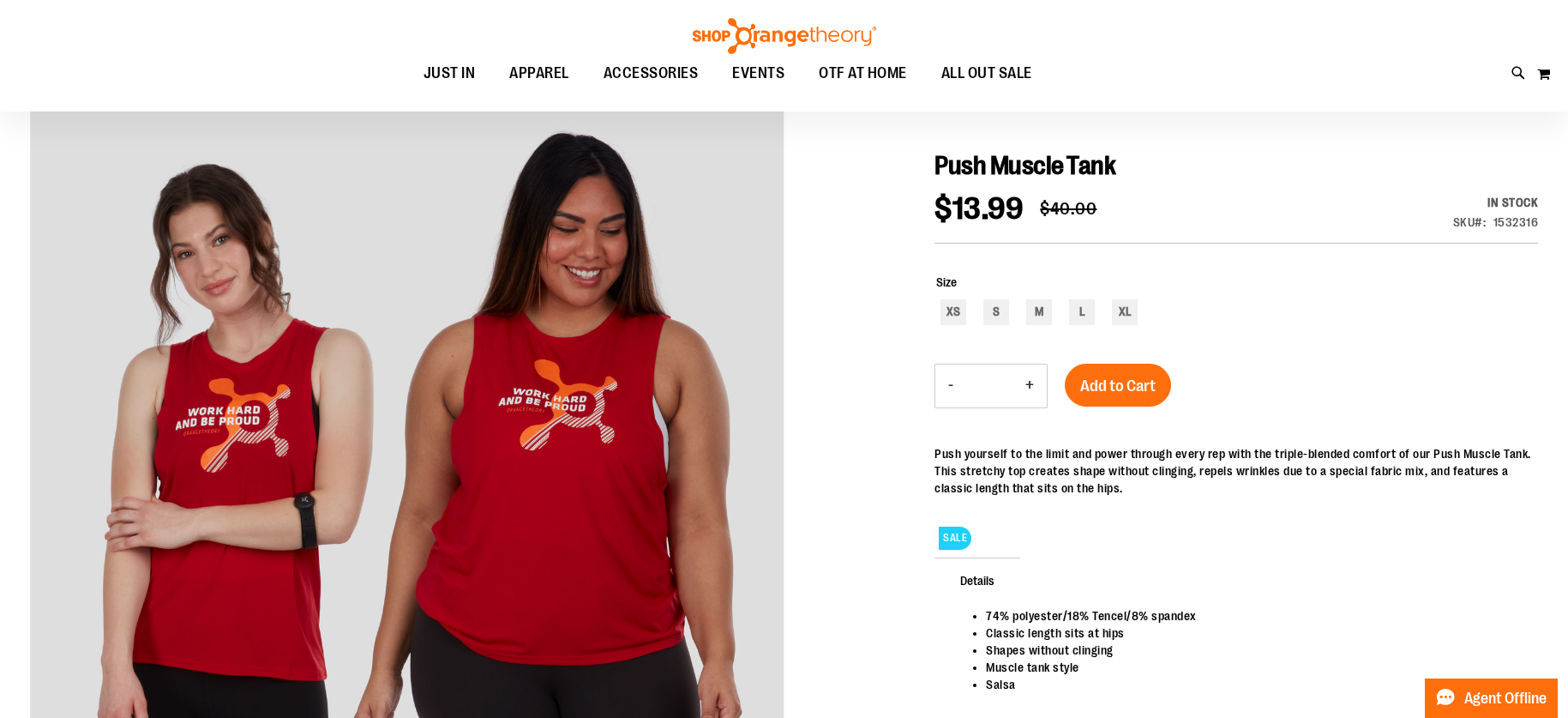
scroll to position [262, 0]
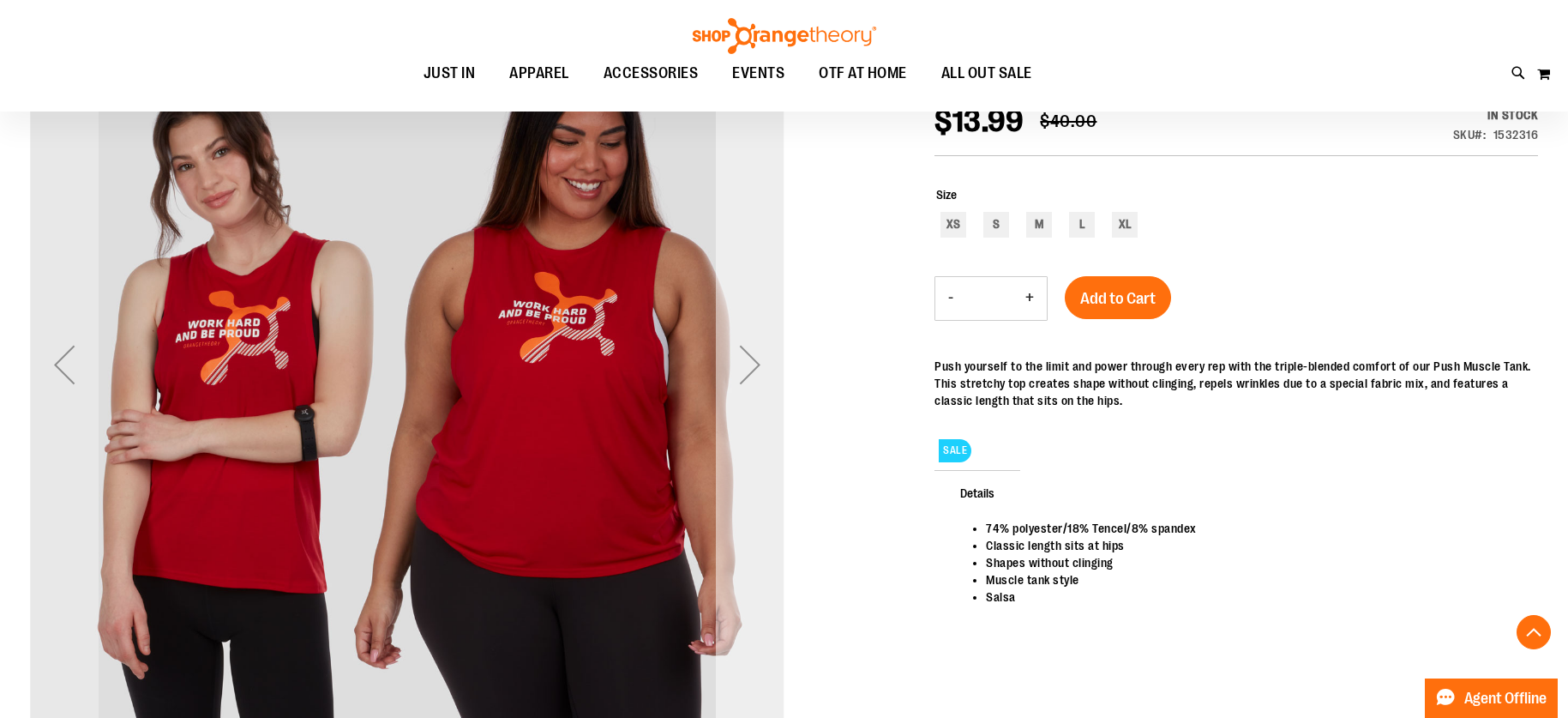
click at [747, 373] on div "Next" at bounding box center [750, 364] width 69 height 69
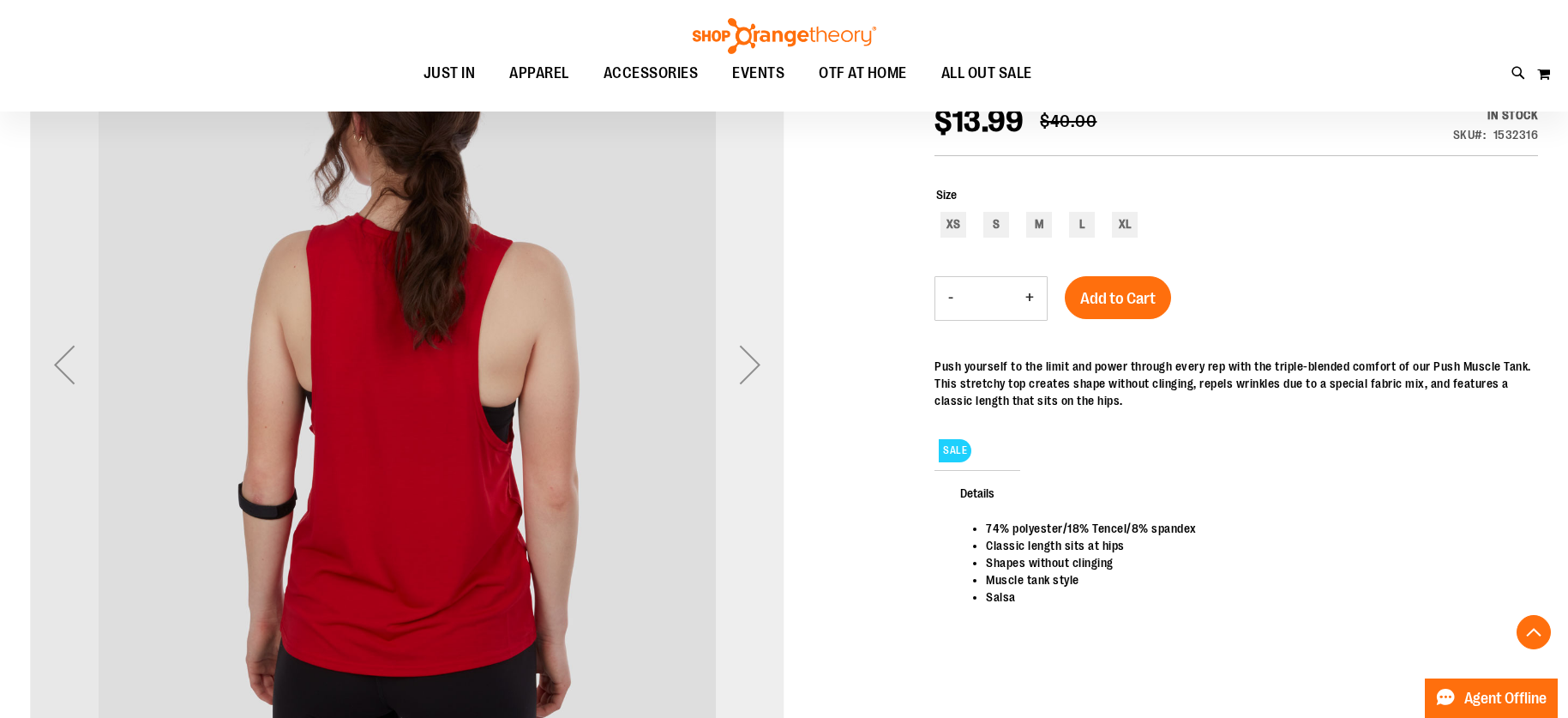
click at [747, 373] on div "Next" at bounding box center [750, 364] width 69 height 69
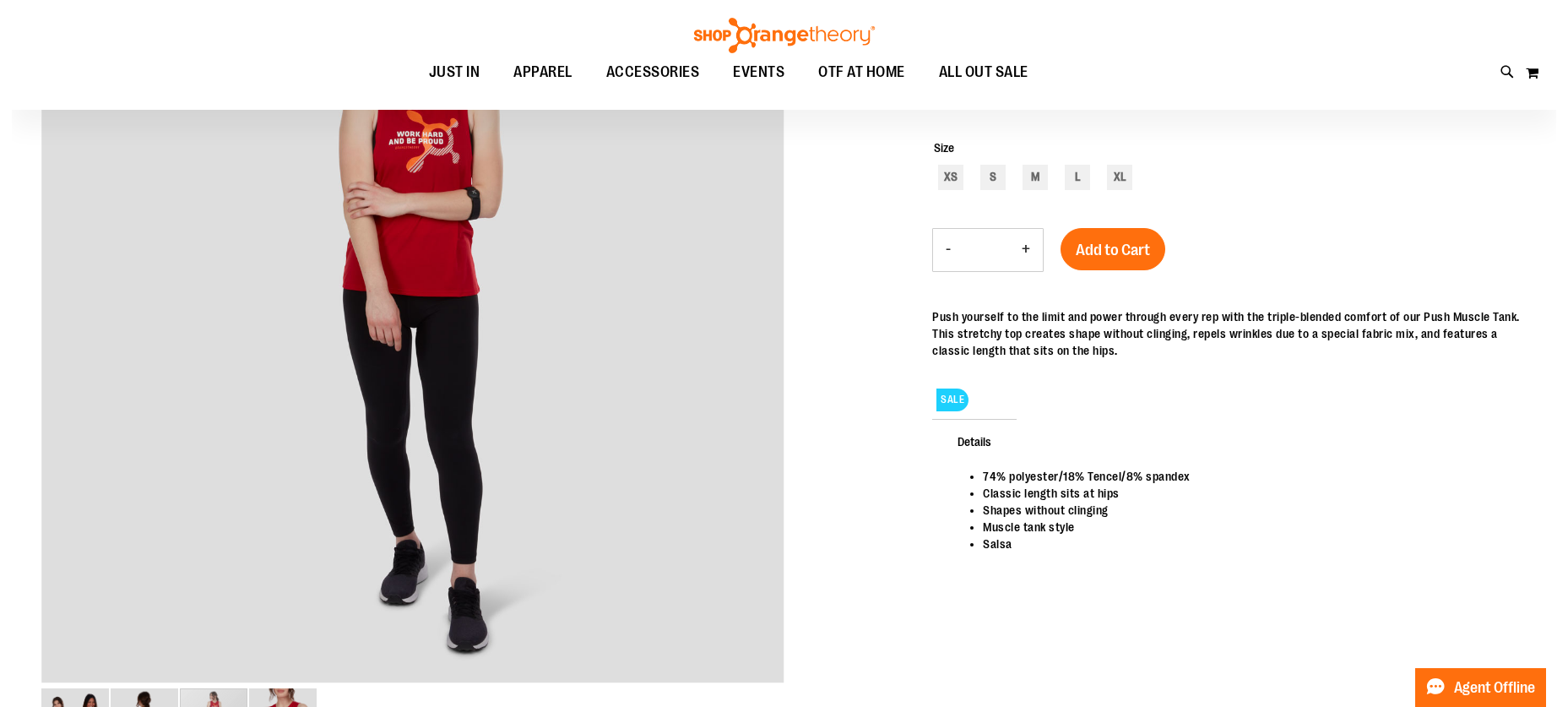
scroll to position [0, 0]
